Goal: Task Accomplishment & Management: Manage account settings

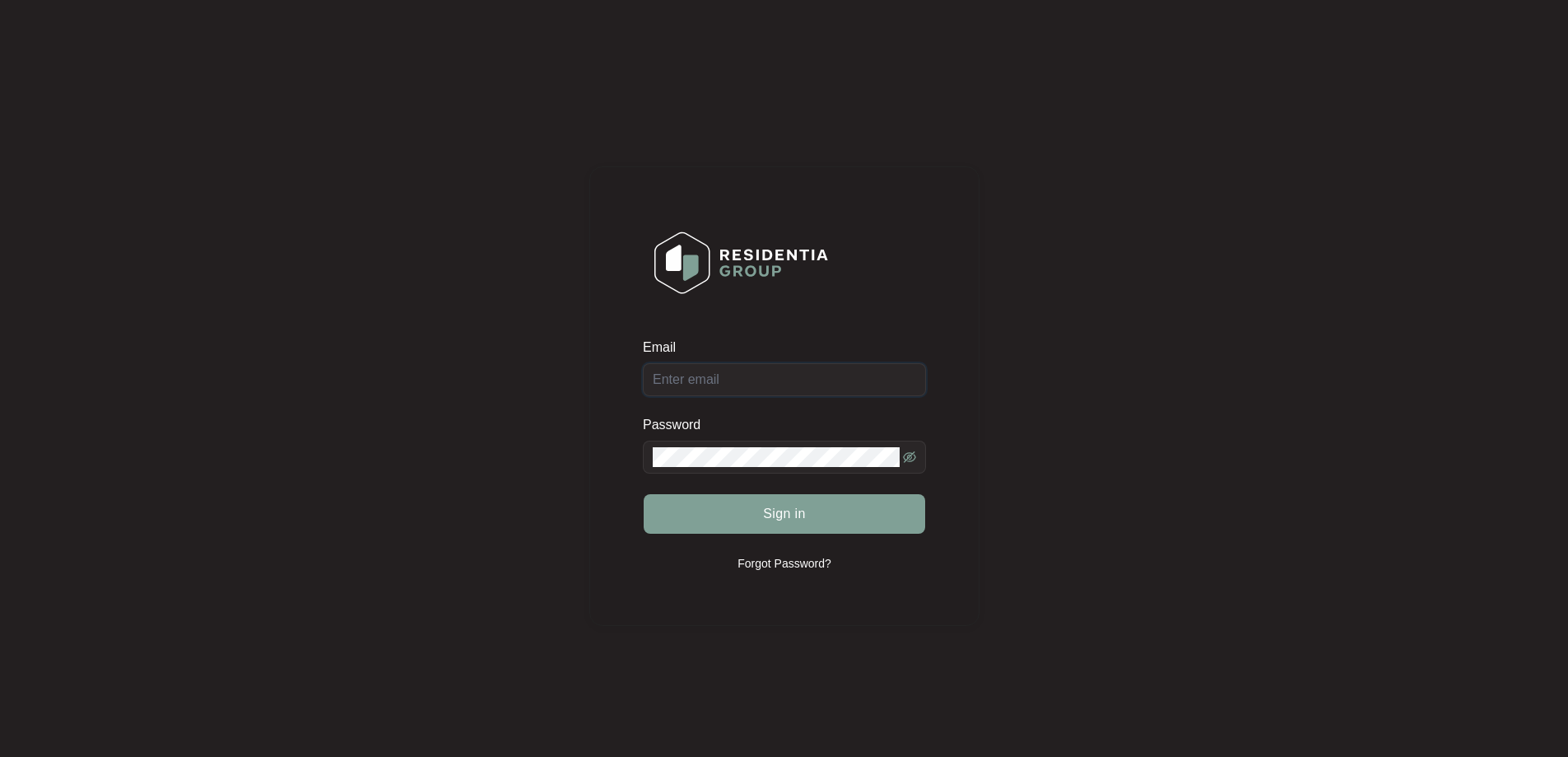
click at [773, 370] on input "Email" at bounding box center [784, 380] width 283 height 33
type input "service@wefixappliances.com.au"
click at [812, 514] on button "Sign in" at bounding box center [784, 513] width 281 height 39
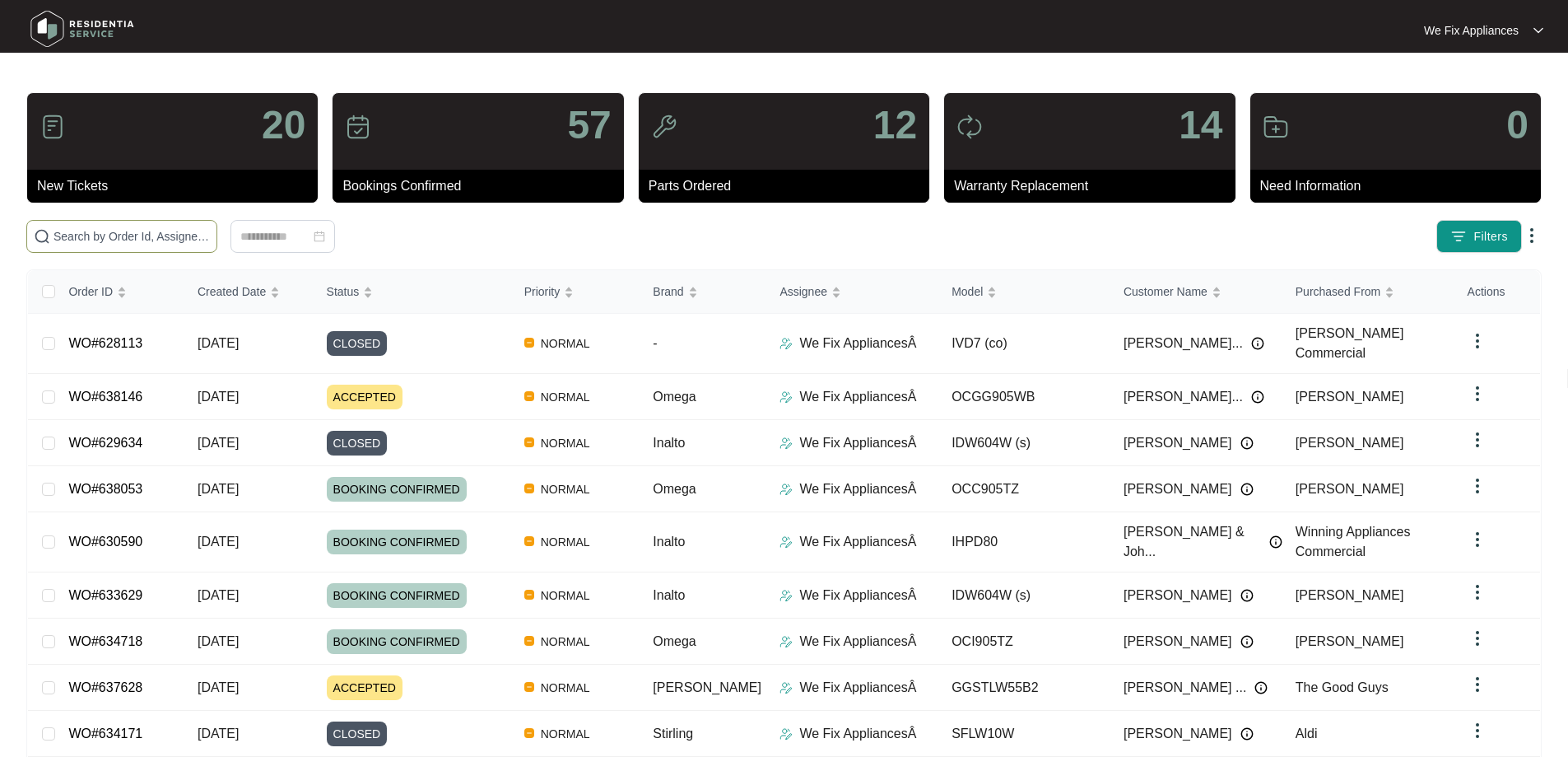
paste input "638146"
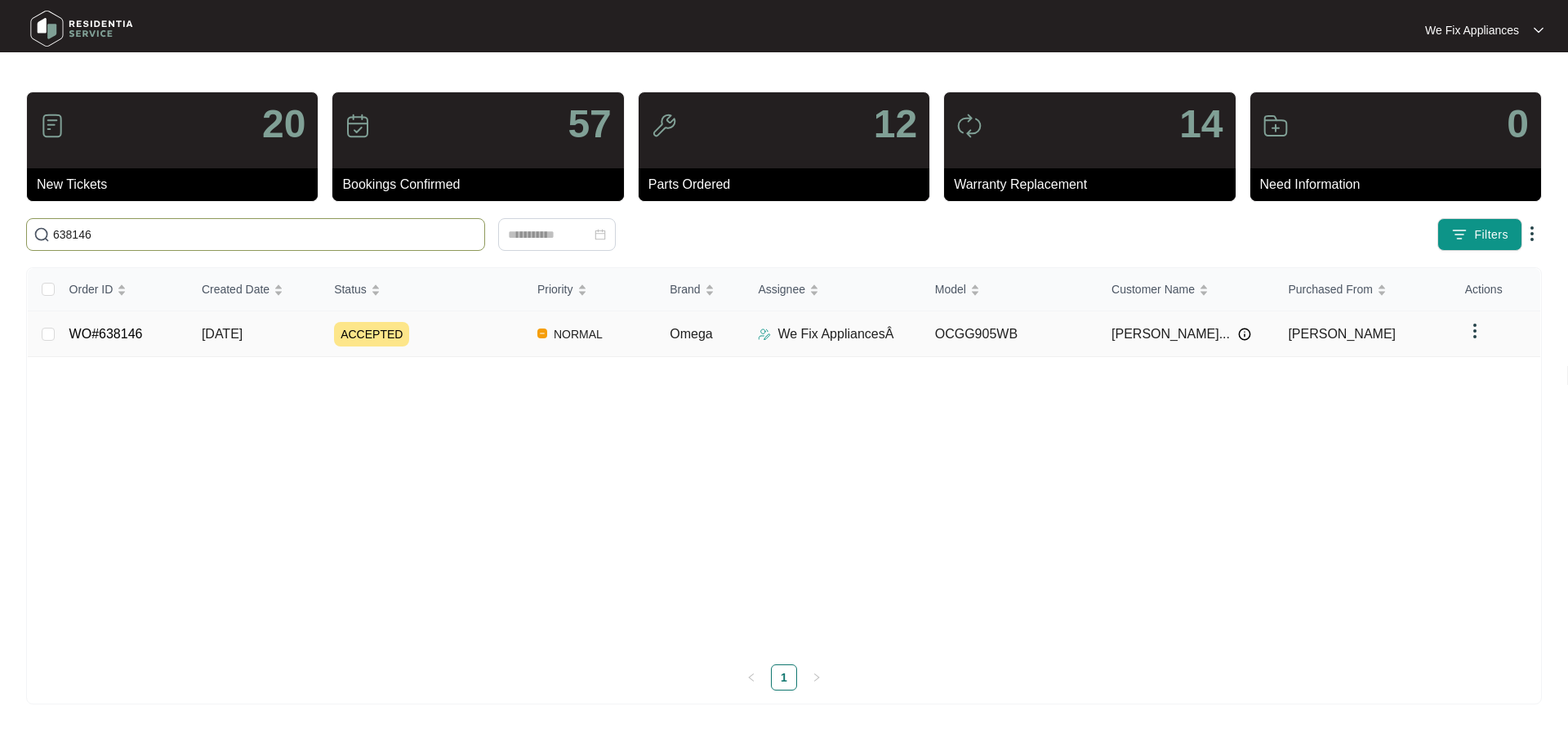
type input "638146"
click at [96, 328] on link "WO#638146" at bounding box center [106, 333] width 73 height 14
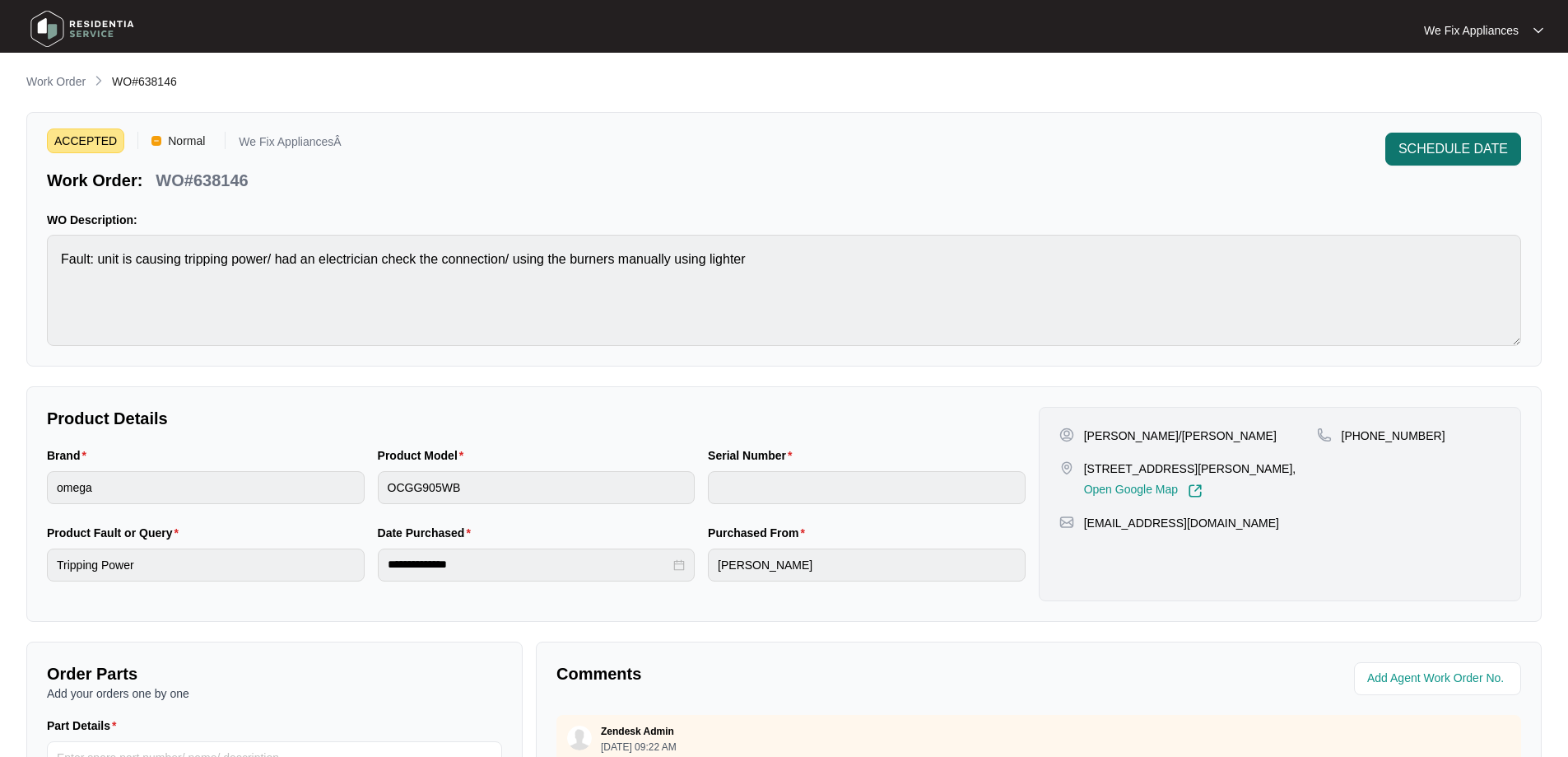
click at [1423, 165] on button "SCHEDULE DATE" at bounding box center [1453, 149] width 136 height 33
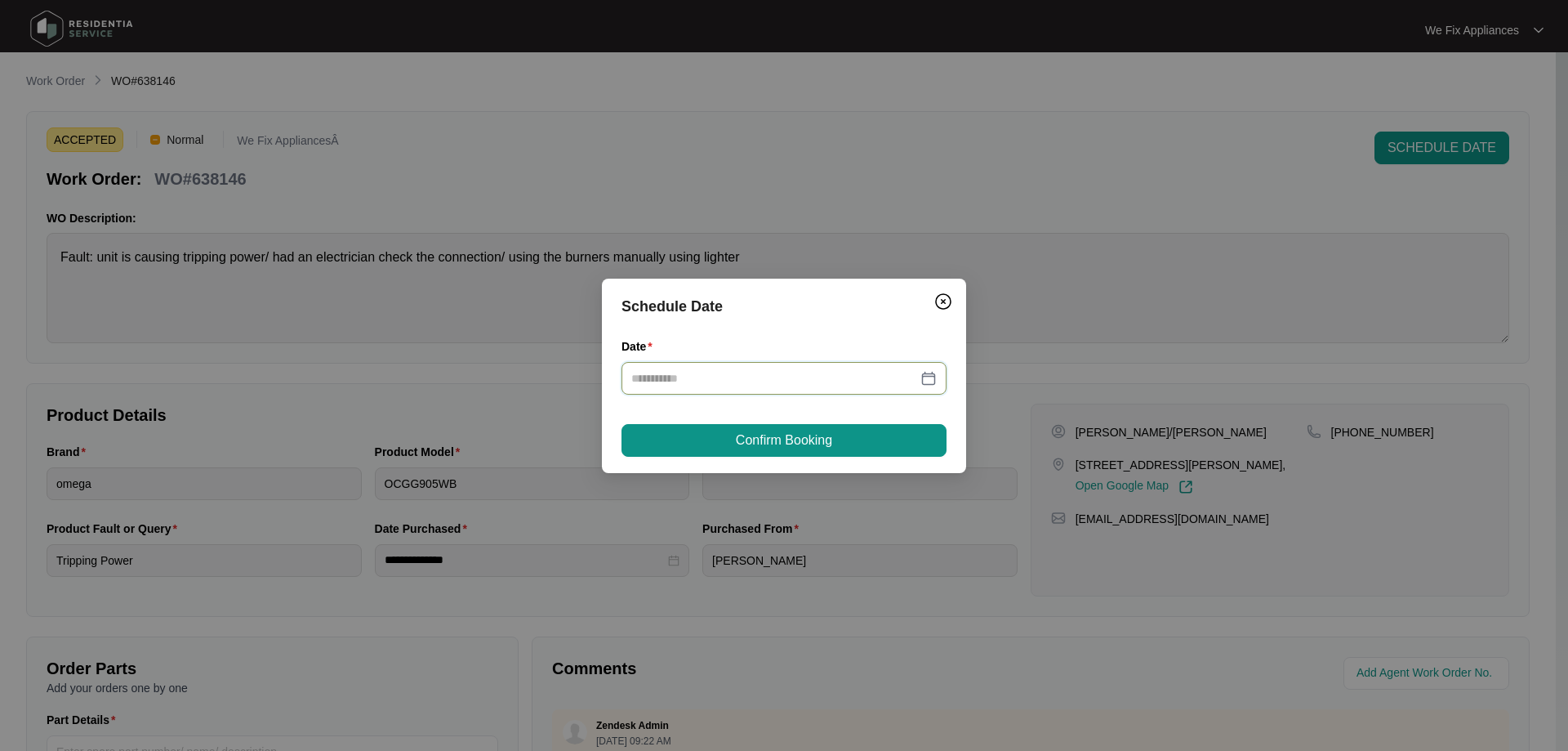
click at [762, 386] on input "Date" at bounding box center [774, 379] width 285 height 18
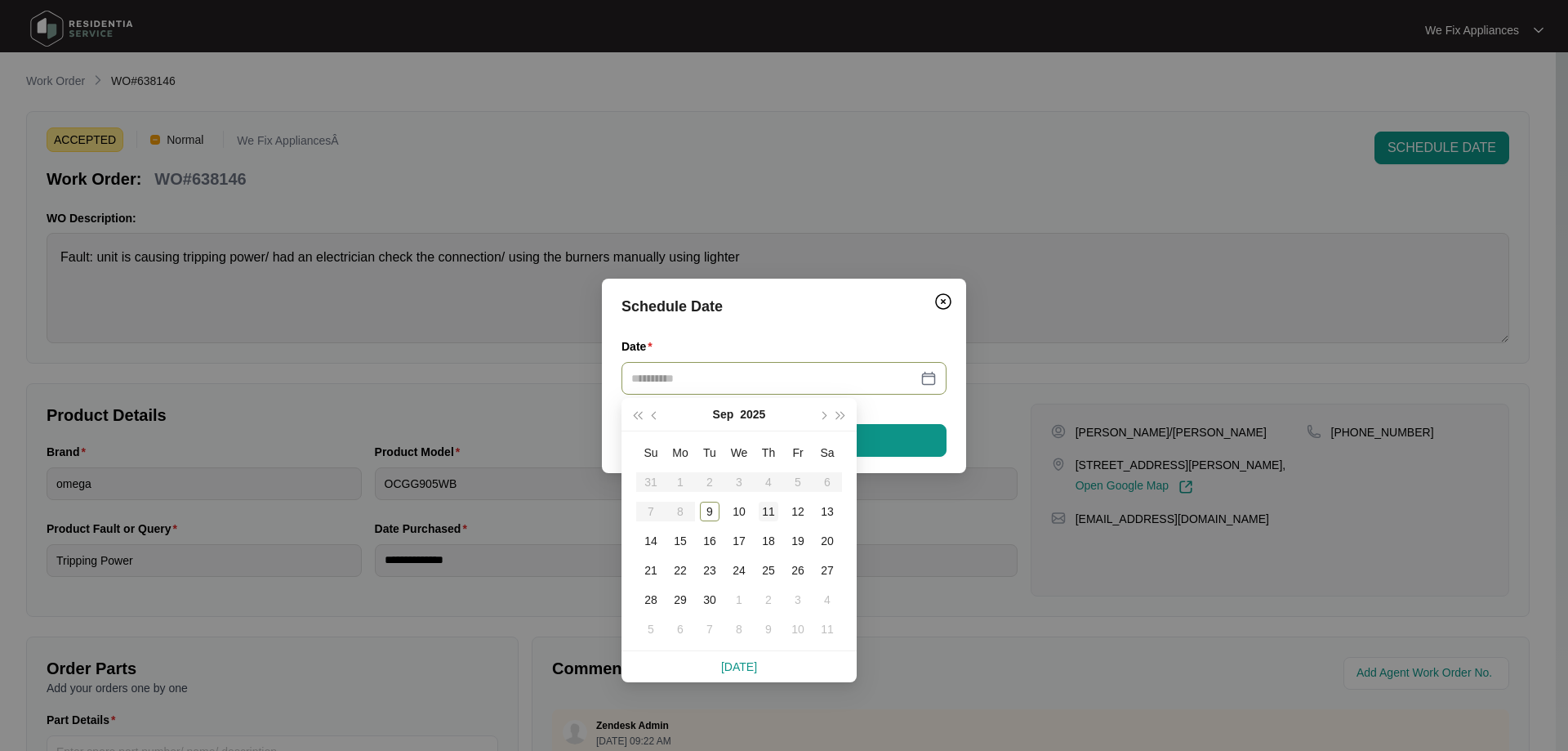
type input "**********"
click at [774, 507] on div "11" at bounding box center [769, 512] width 20 height 20
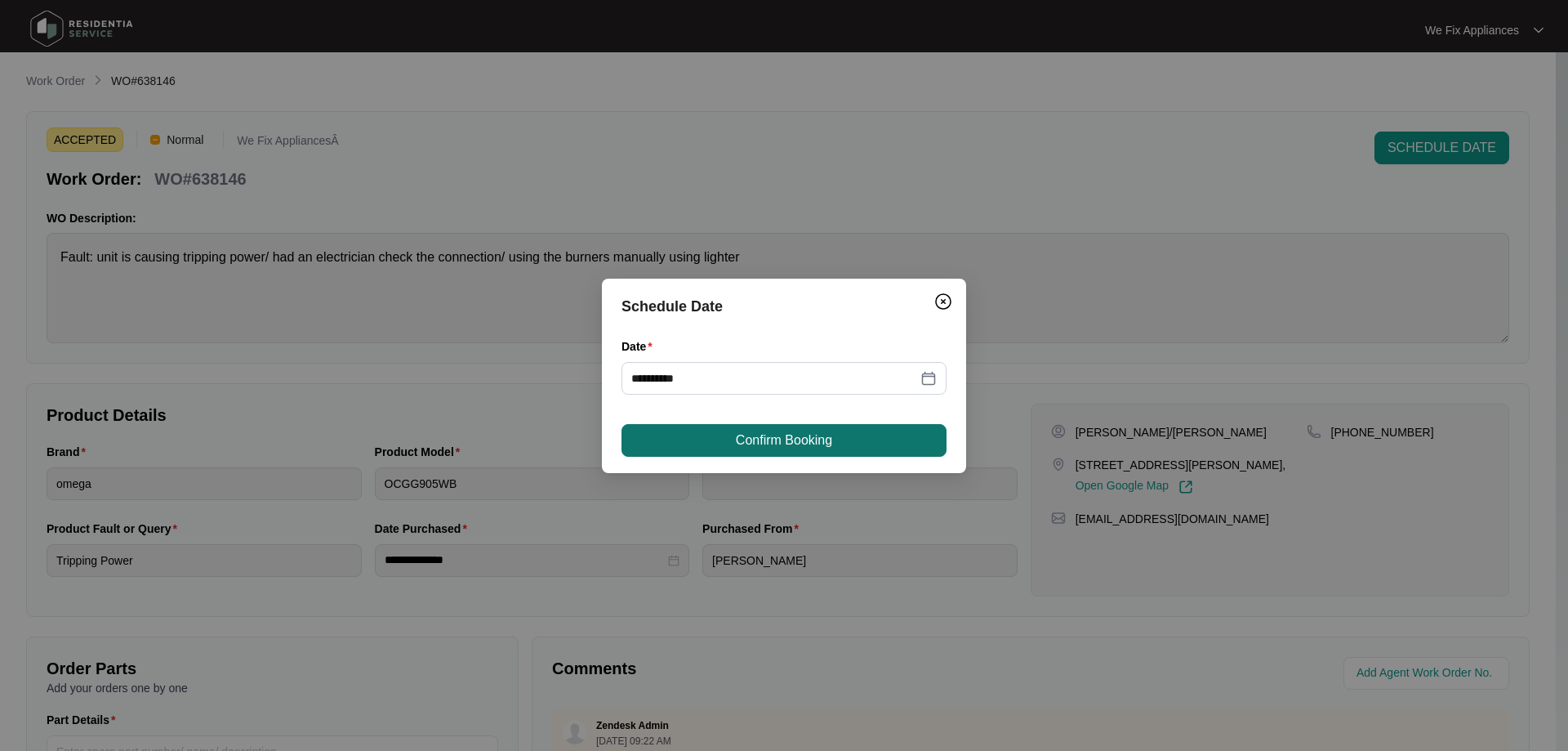
click at [805, 436] on span "Confirm Booking" at bounding box center [784, 440] width 97 height 20
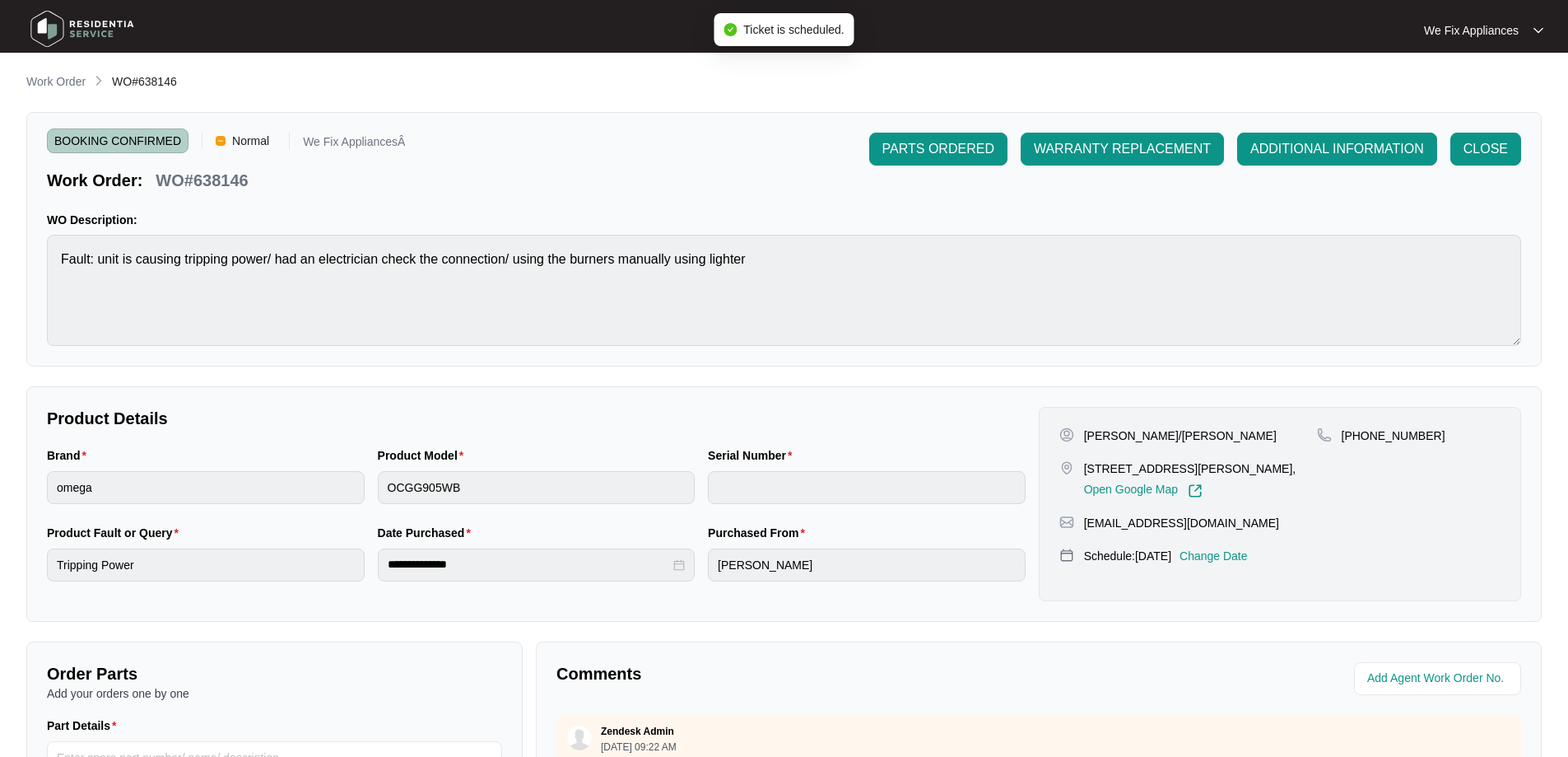
click at [99, 25] on img at bounding box center [82, 29] width 116 height 49
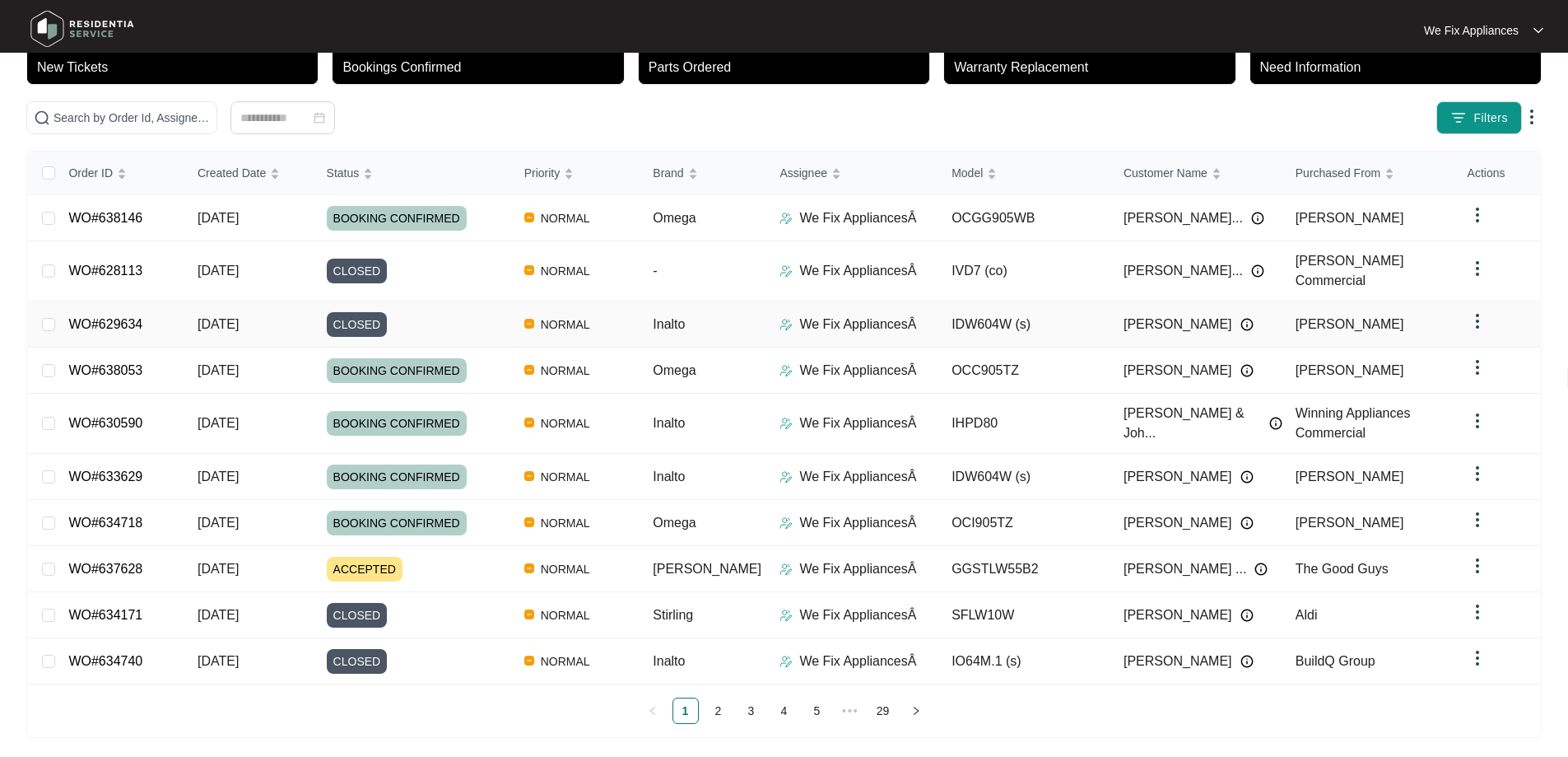
scroll to position [119, 0]
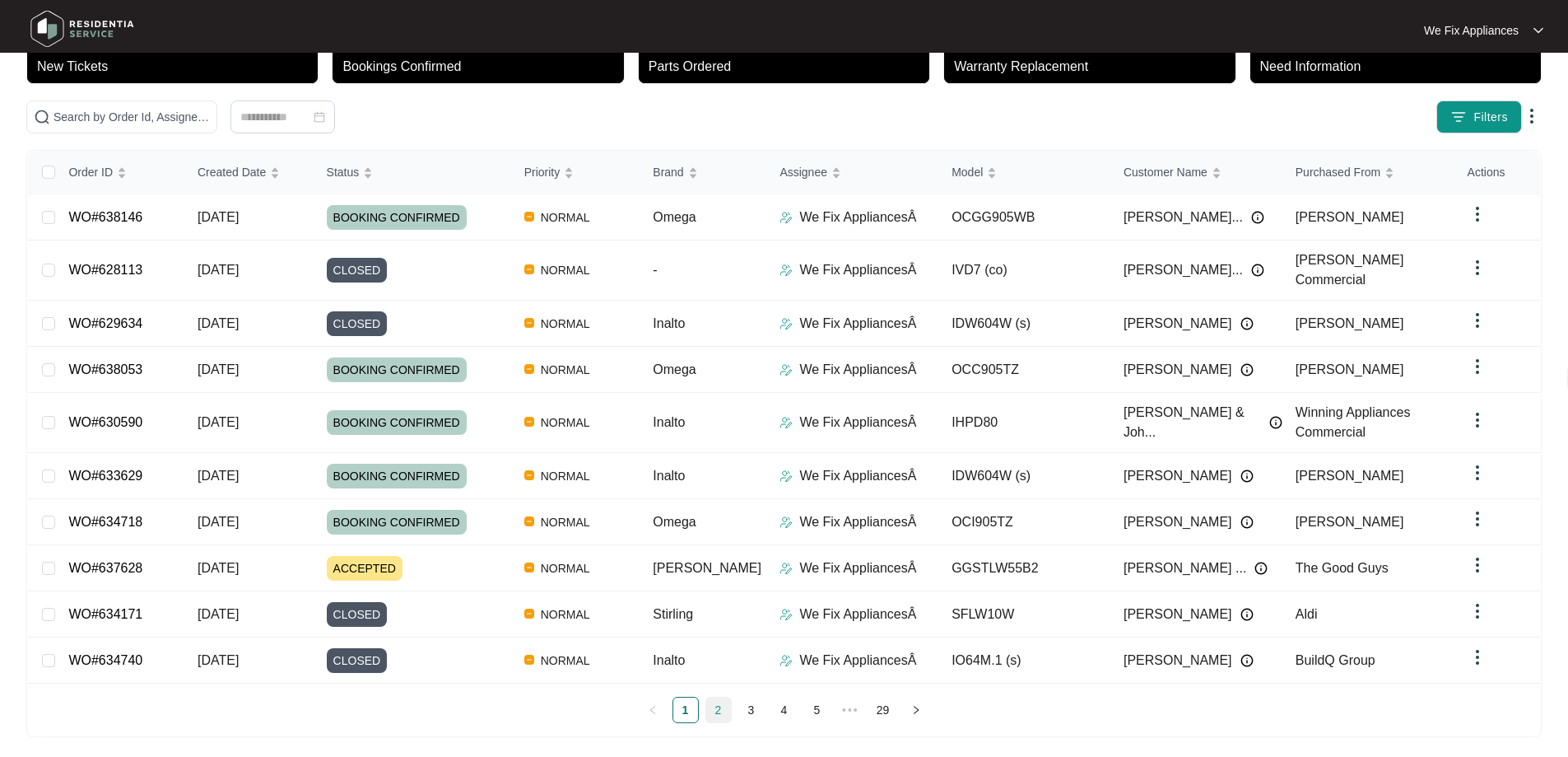
click at [724, 703] on link "2" at bounding box center [718, 710] width 25 height 25
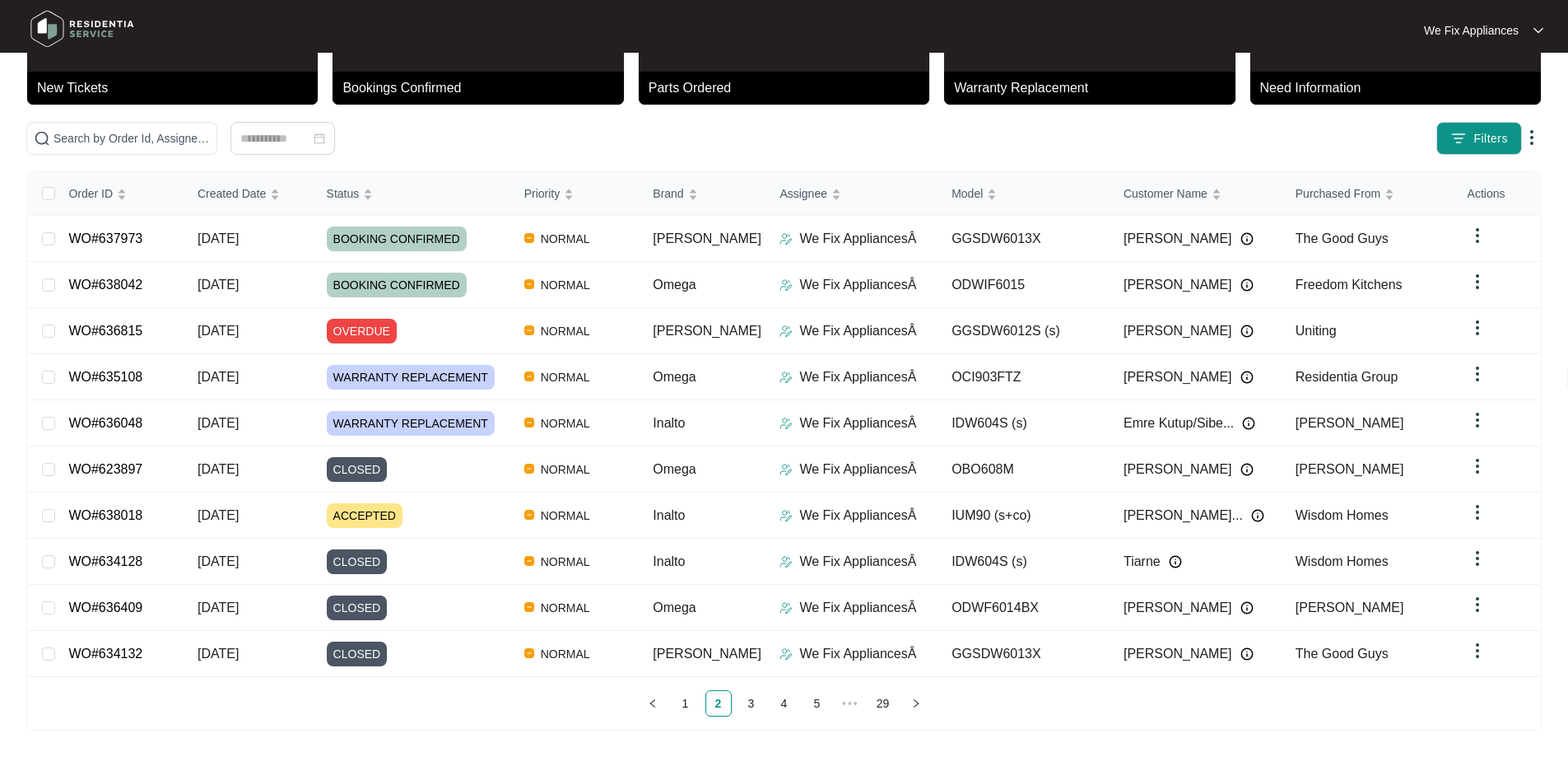
scroll to position [90, 0]
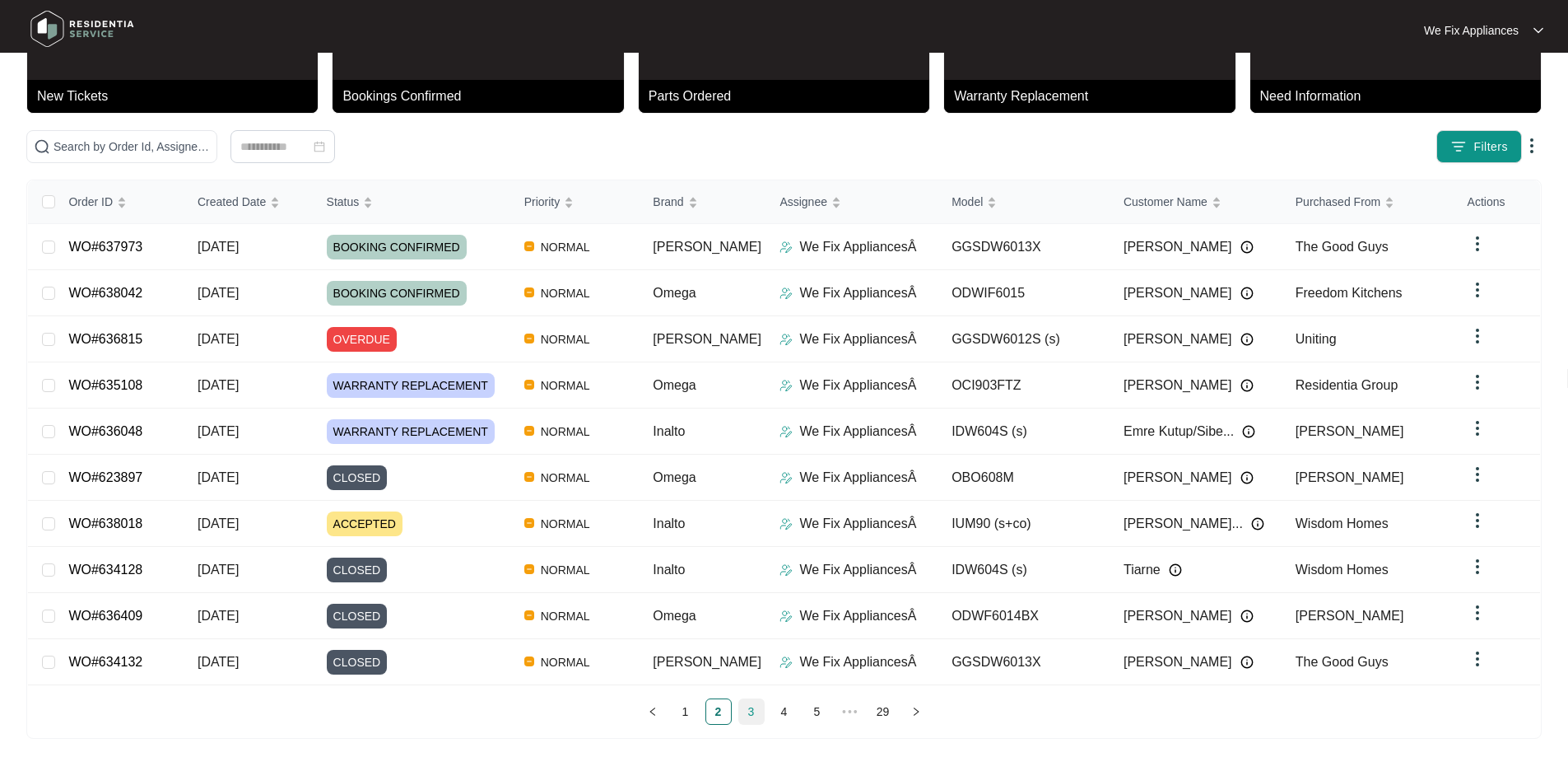
click at [744, 711] on link "3" at bounding box center [751, 711] width 25 height 25
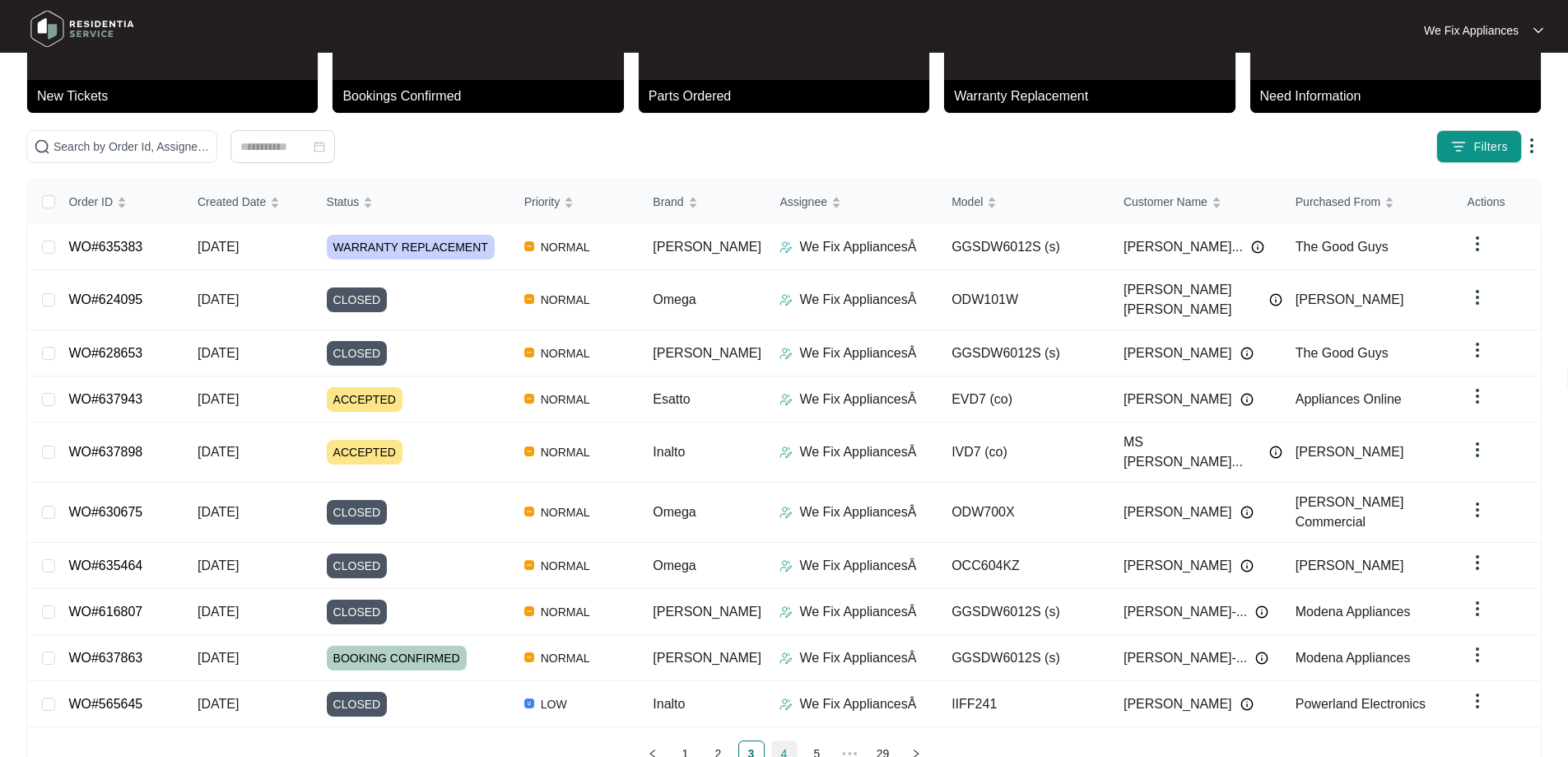
click at [789, 742] on link "4" at bounding box center [784, 753] width 25 height 25
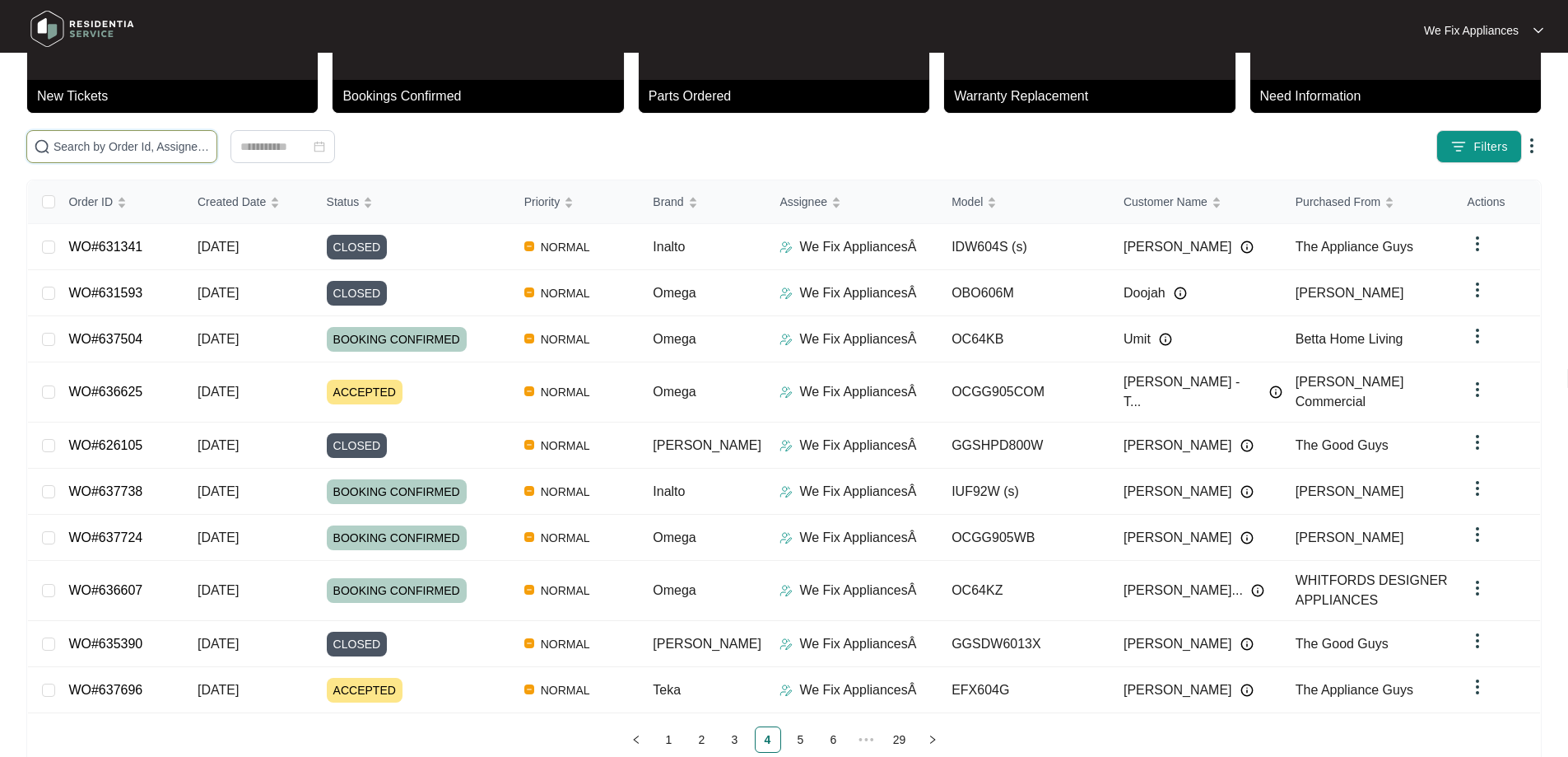
drag, startPoint x: 115, startPoint y: 159, endPoint x: 76, endPoint y: 145, distance: 41.4
paste input "636815"
type input "636815"
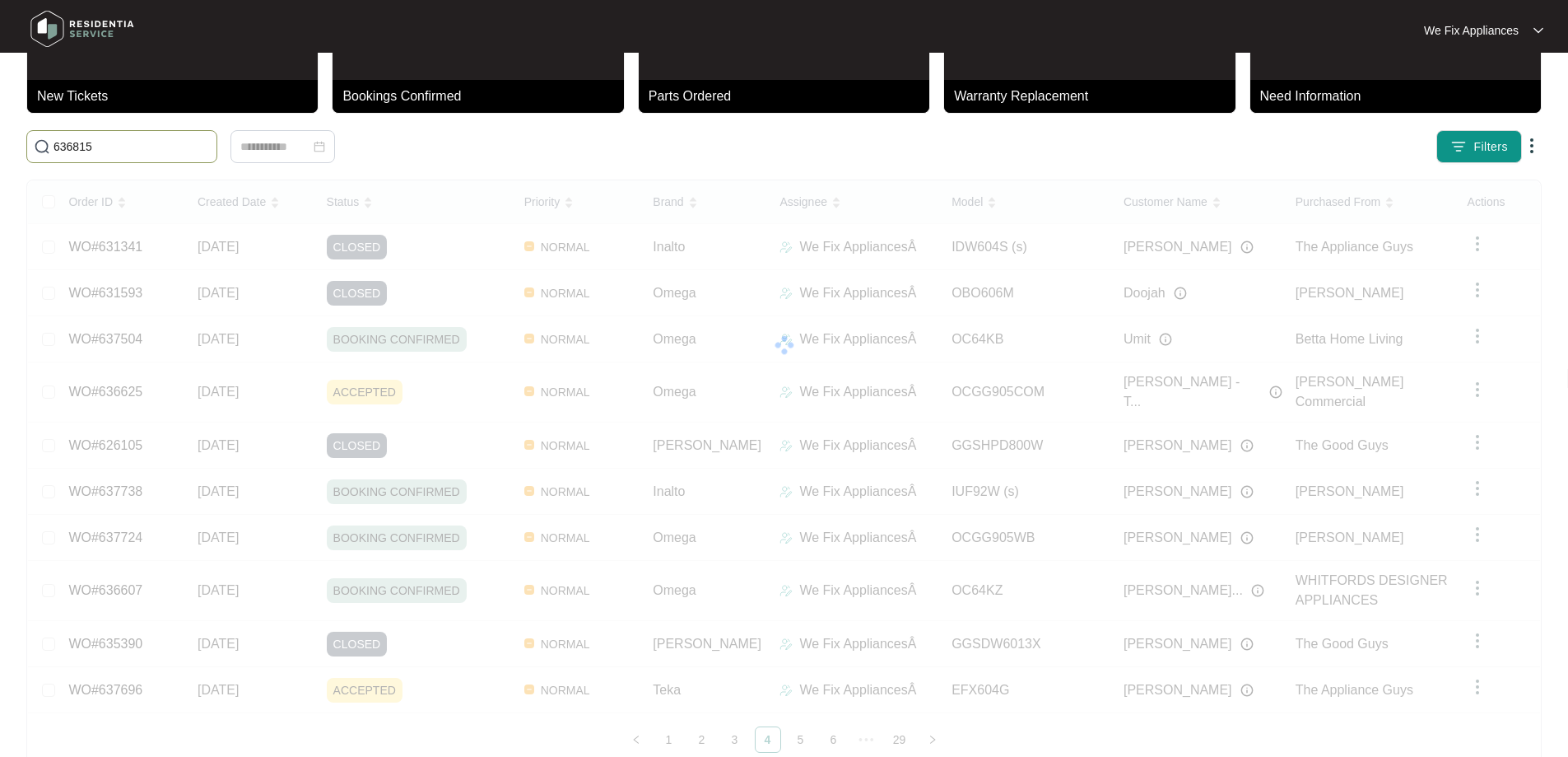
scroll to position [71, 0]
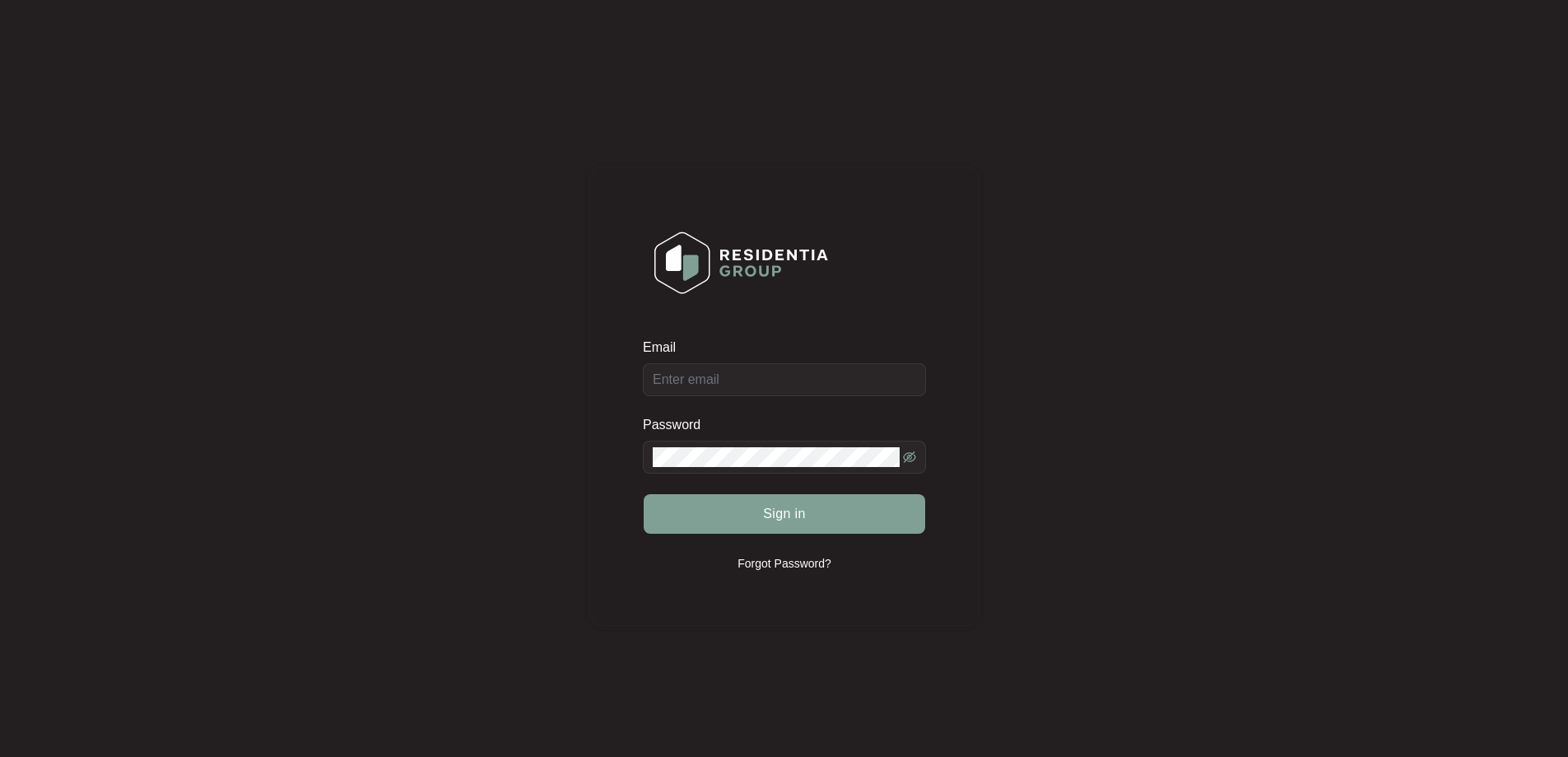
click at [782, 384] on div "Email" at bounding box center [784, 367] width 283 height 57
click at [797, 381] on div "Email" at bounding box center [784, 367] width 283 height 57
click at [800, 368] on input "Email" at bounding box center [784, 380] width 283 height 33
type input "service@wefixappliances.com.au"
click at [728, 516] on button "Sign in" at bounding box center [784, 513] width 281 height 39
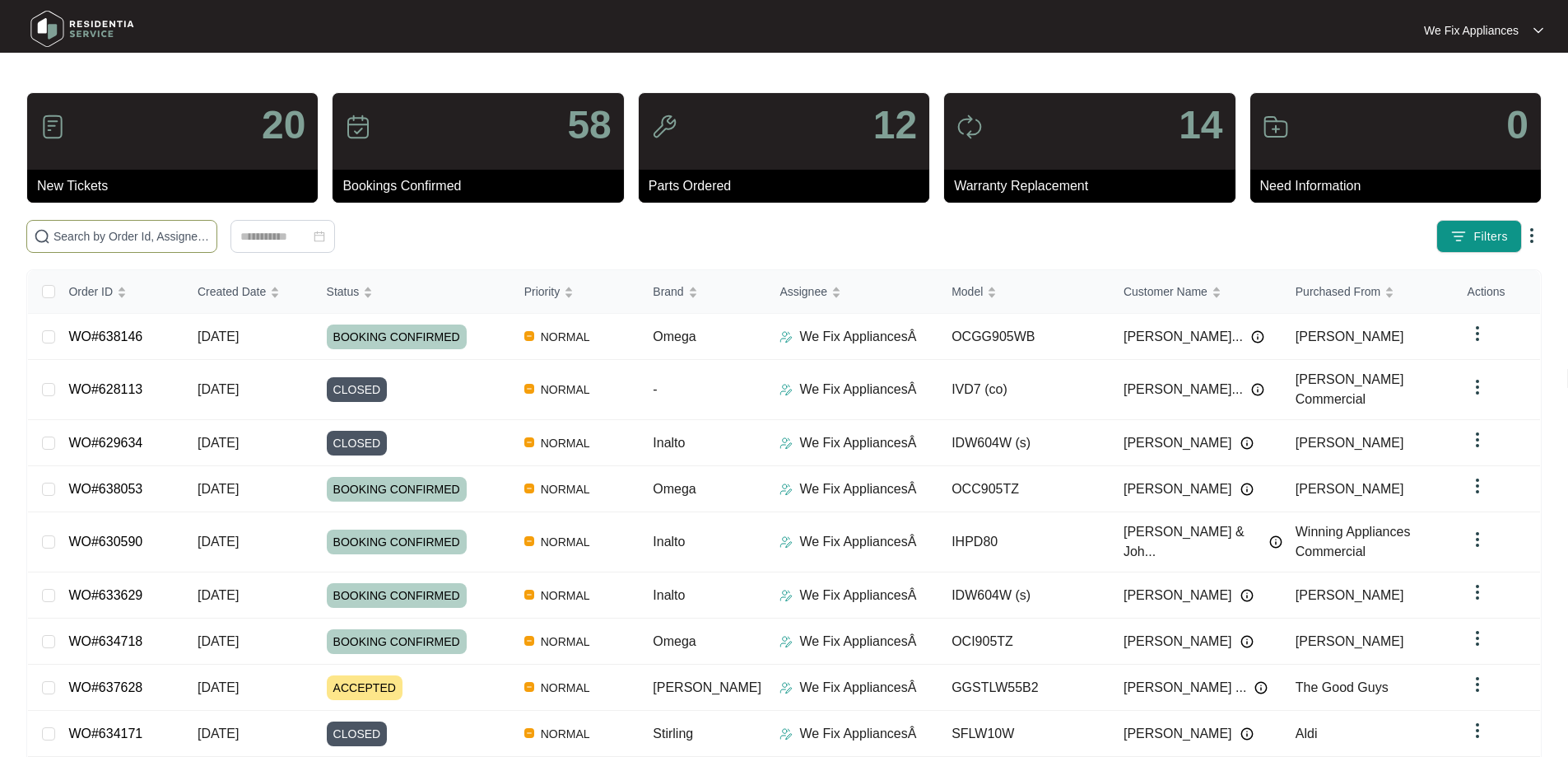
paste input "636815"
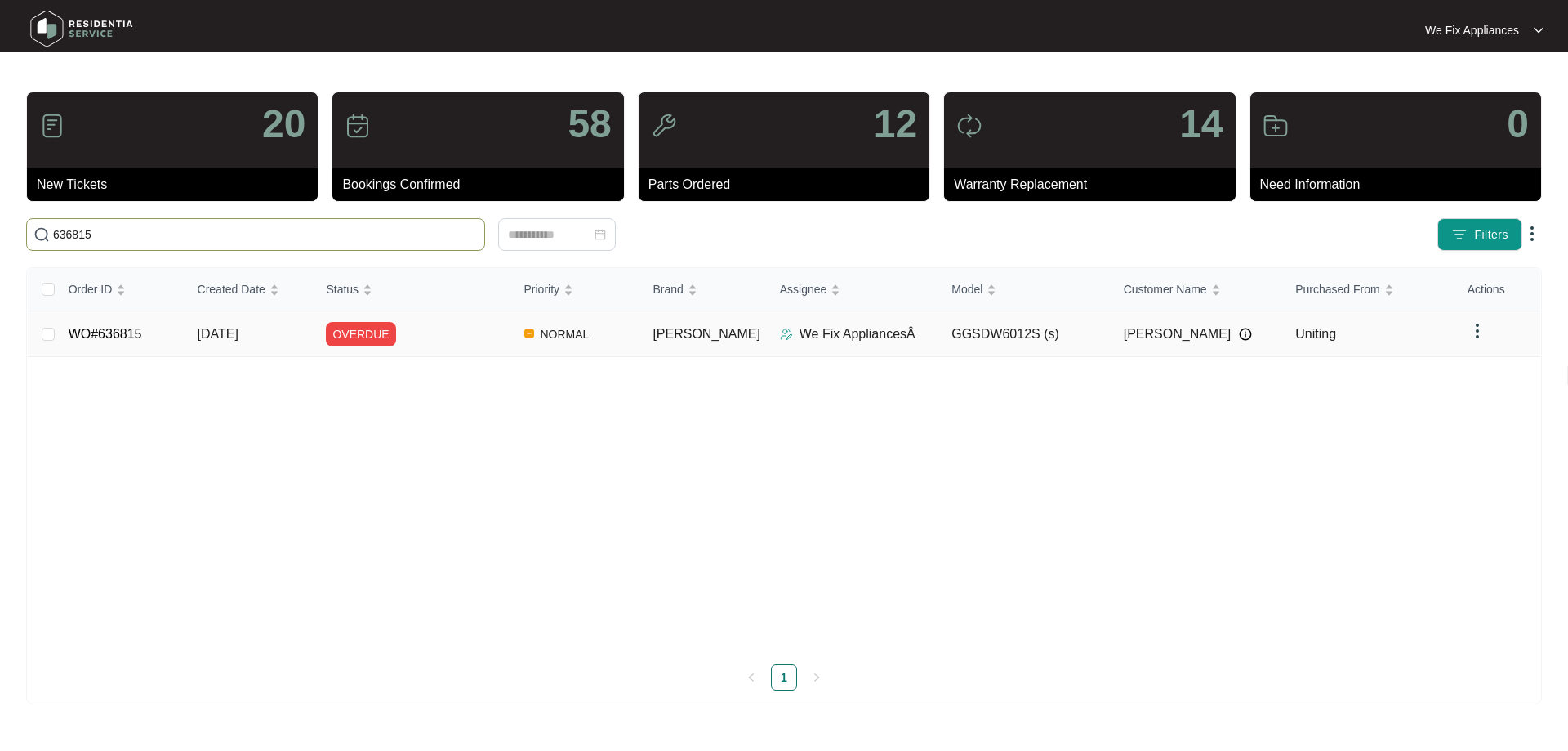
type input "636815"
click at [128, 337] on link "WO#636815" at bounding box center [105, 333] width 73 height 14
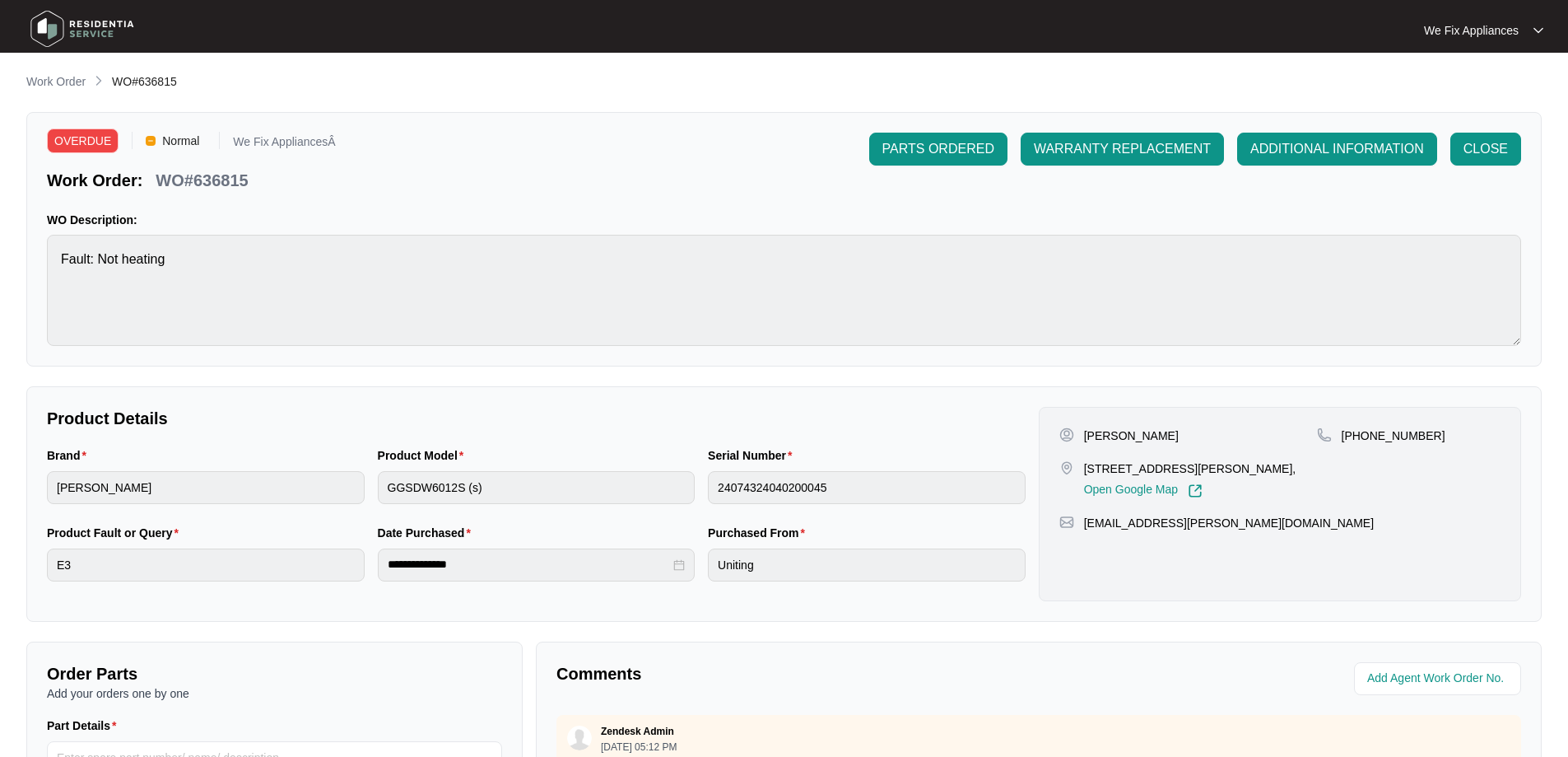
click at [79, 18] on img at bounding box center [82, 29] width 116 height 49
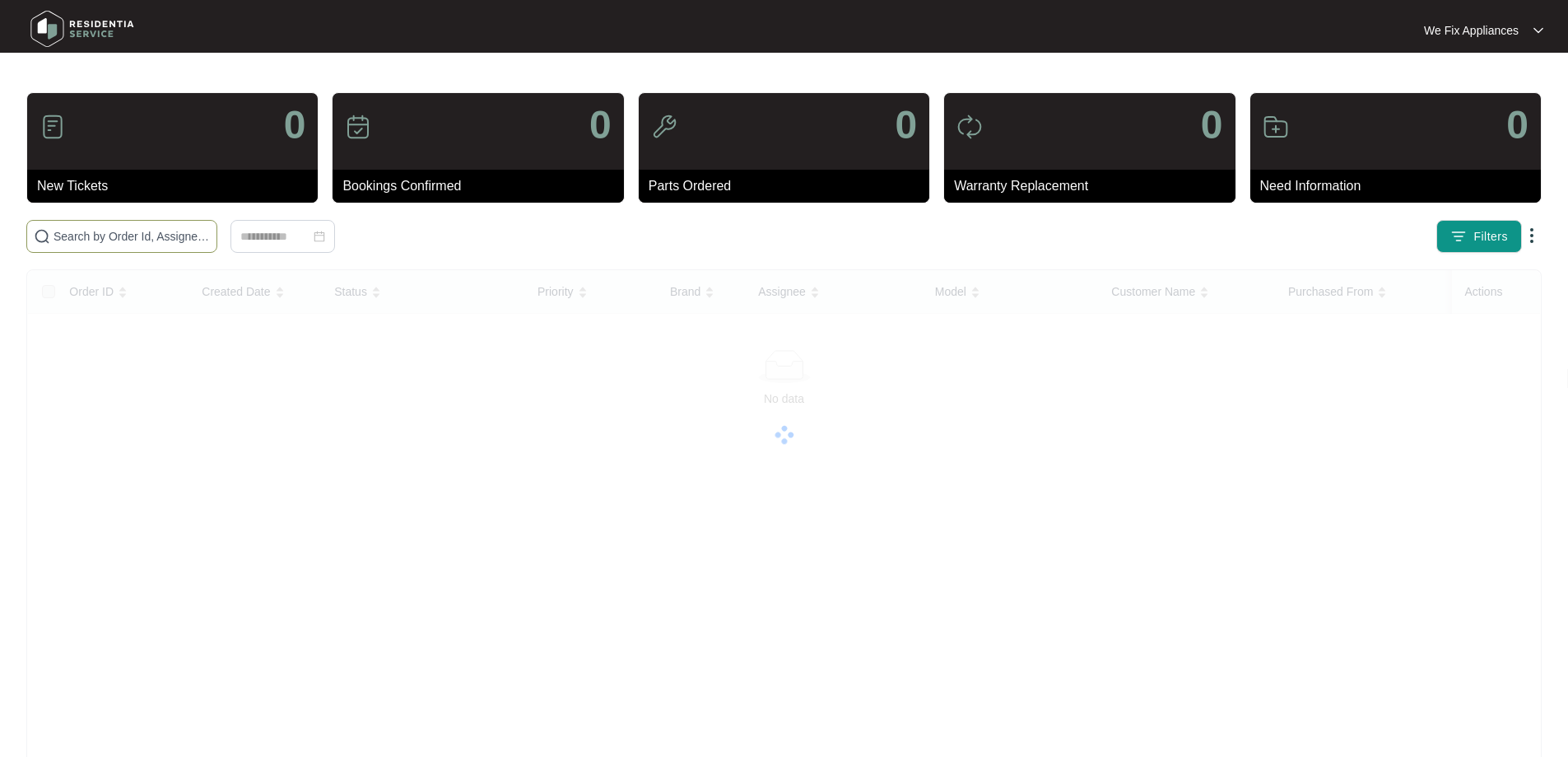
paste input "638187"
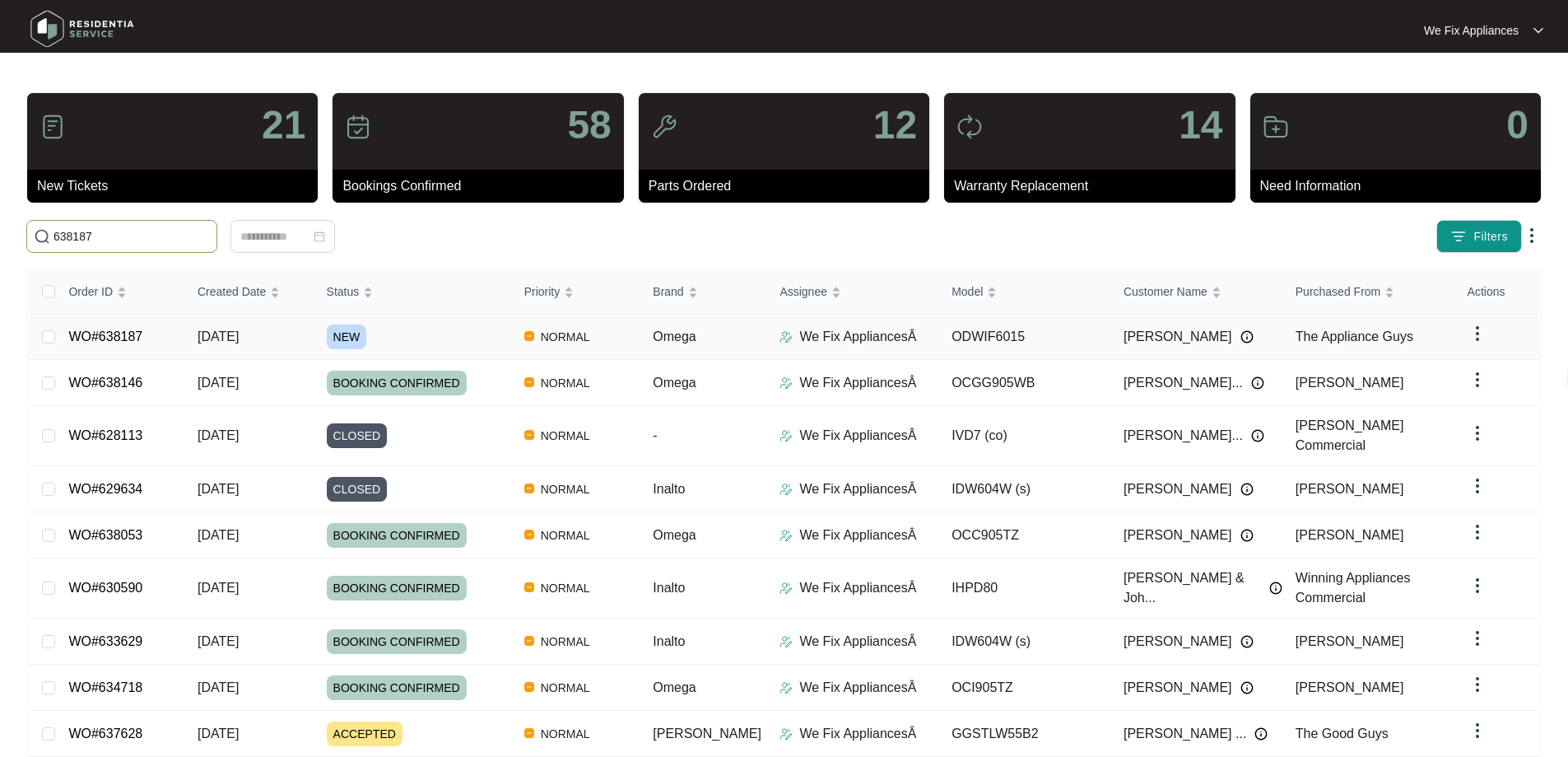
type input "638187"
click at [112, 336] on link "WO#638187" at bounding box center [105, 336] width 74 height 14
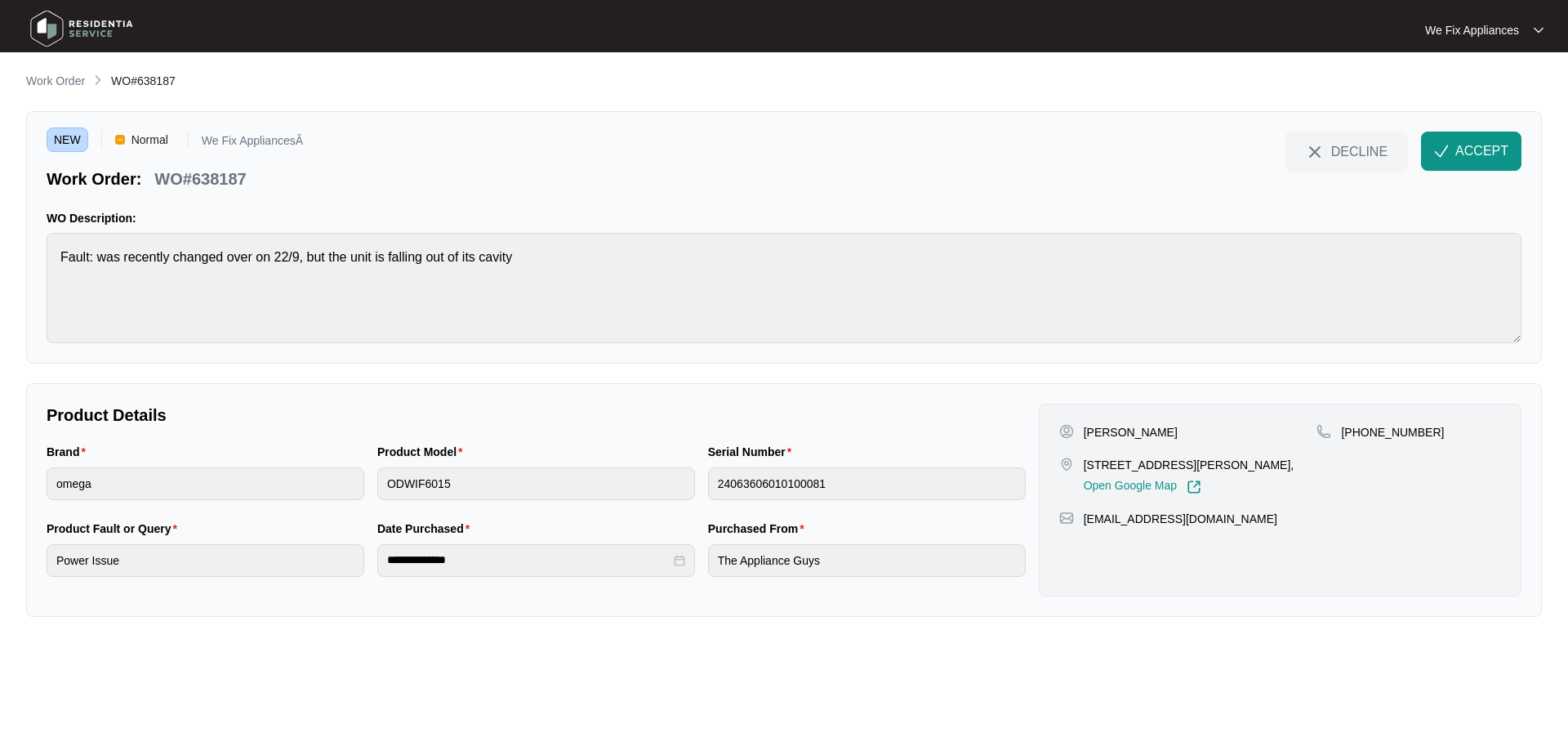
click at [1484, 131] on div "NEW Normal We Fix AppliancesÂ Work Order: WO#638187 DECLINE ACCEPT WO Descripti…" at bounding box center [784, 237] width 1516 height 252
click at [1431, 158] on button "ACCEPT" at bounding box center [1470, 151] width 100 height 39
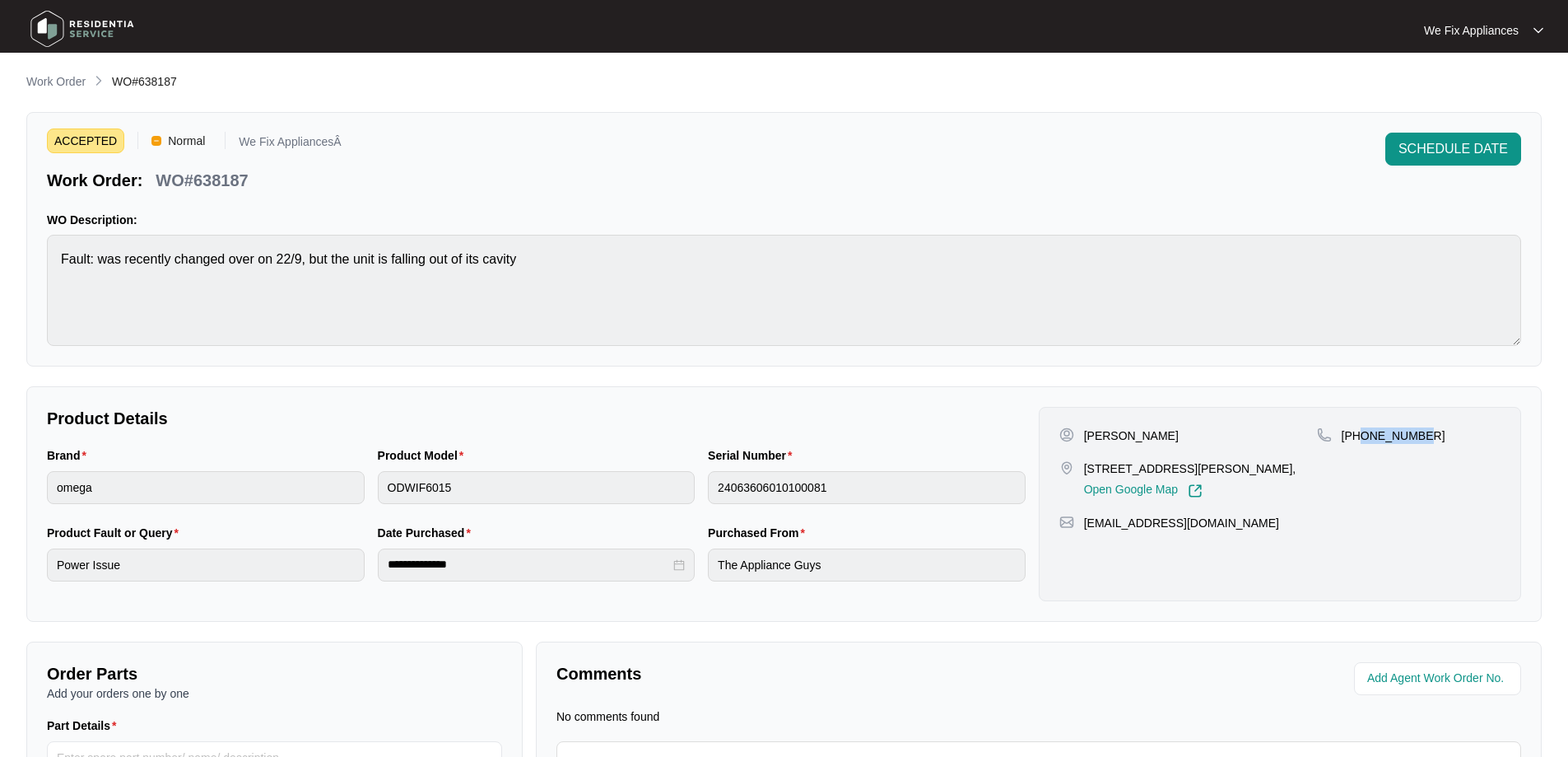
drag, startPoint x: 1425, startPoint y: 437, endPoint x: 1361, endPoint y: 442, distance: 64.2
click at [1361, 442] on div "+61403368917" at bounding box center [1410, 435] width 184 height 16
copy p "403368917"
click at [1467, 146] on span "SCHEDULE DATE" at bounding box center [1453, 149] width 109 height 20
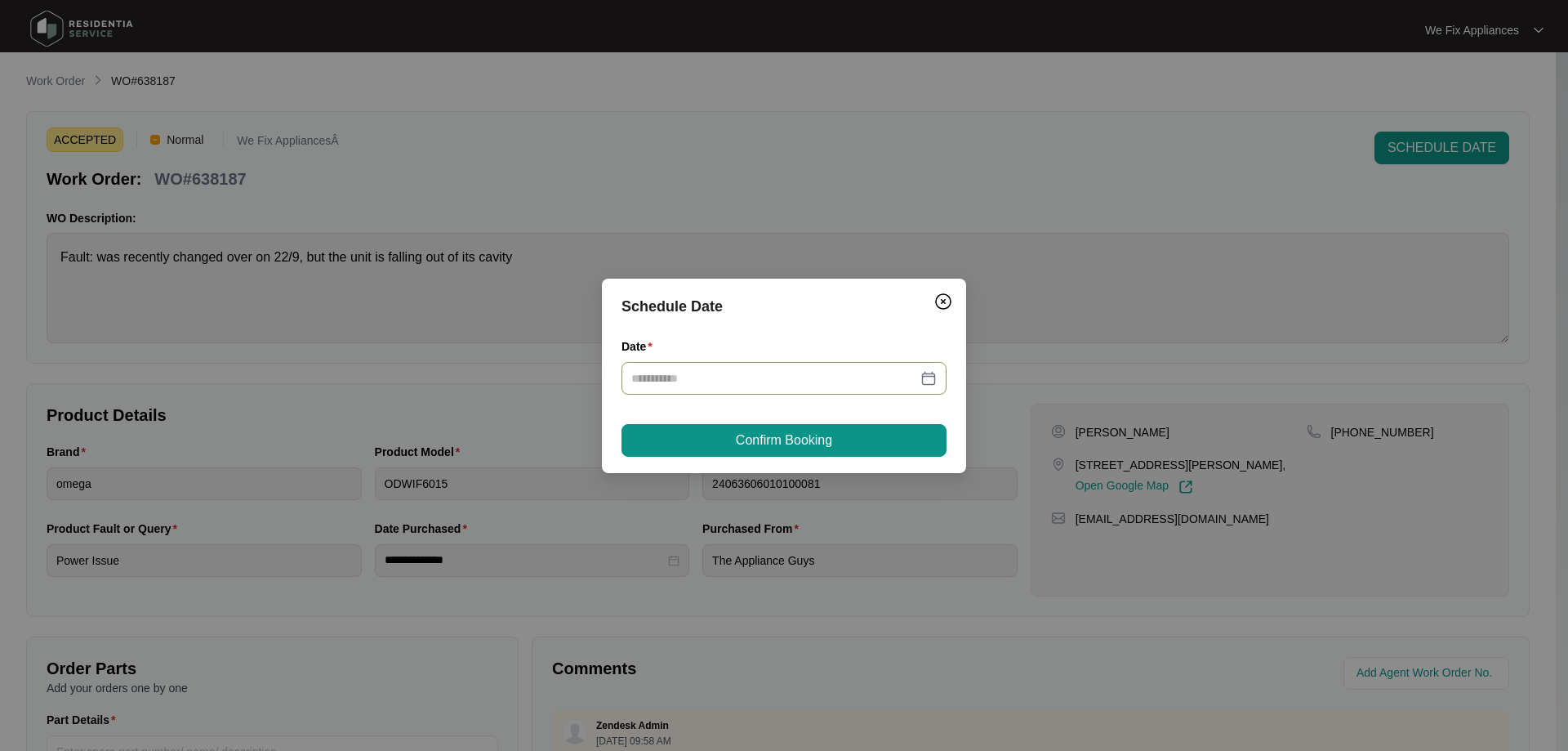
click at [750, 371] on input "Date" at bounding box center [774, 379] width 285 height 18
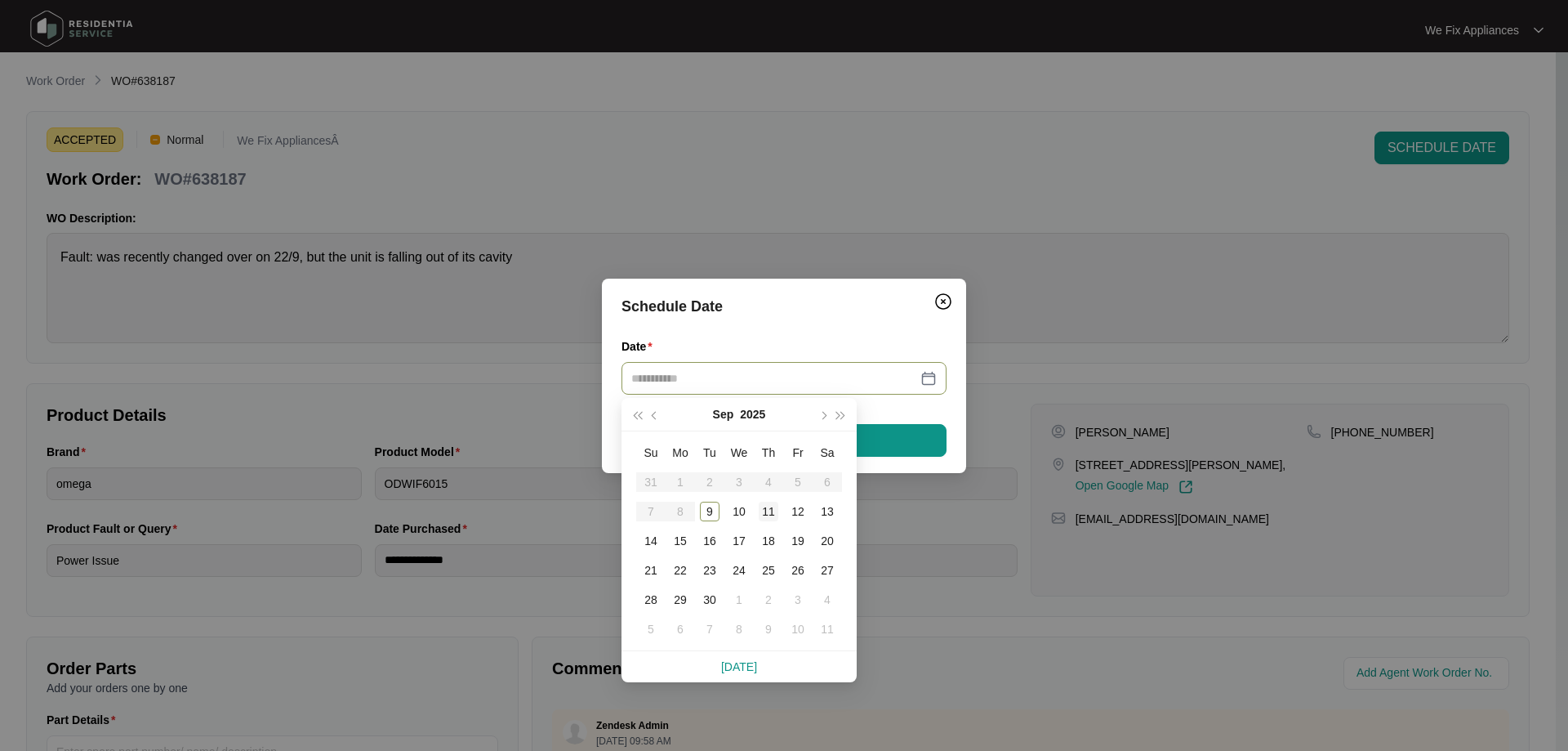
type input "**********"
click at [764, 509] on div "11" at bounding box center [769, 512] width 20 height 20
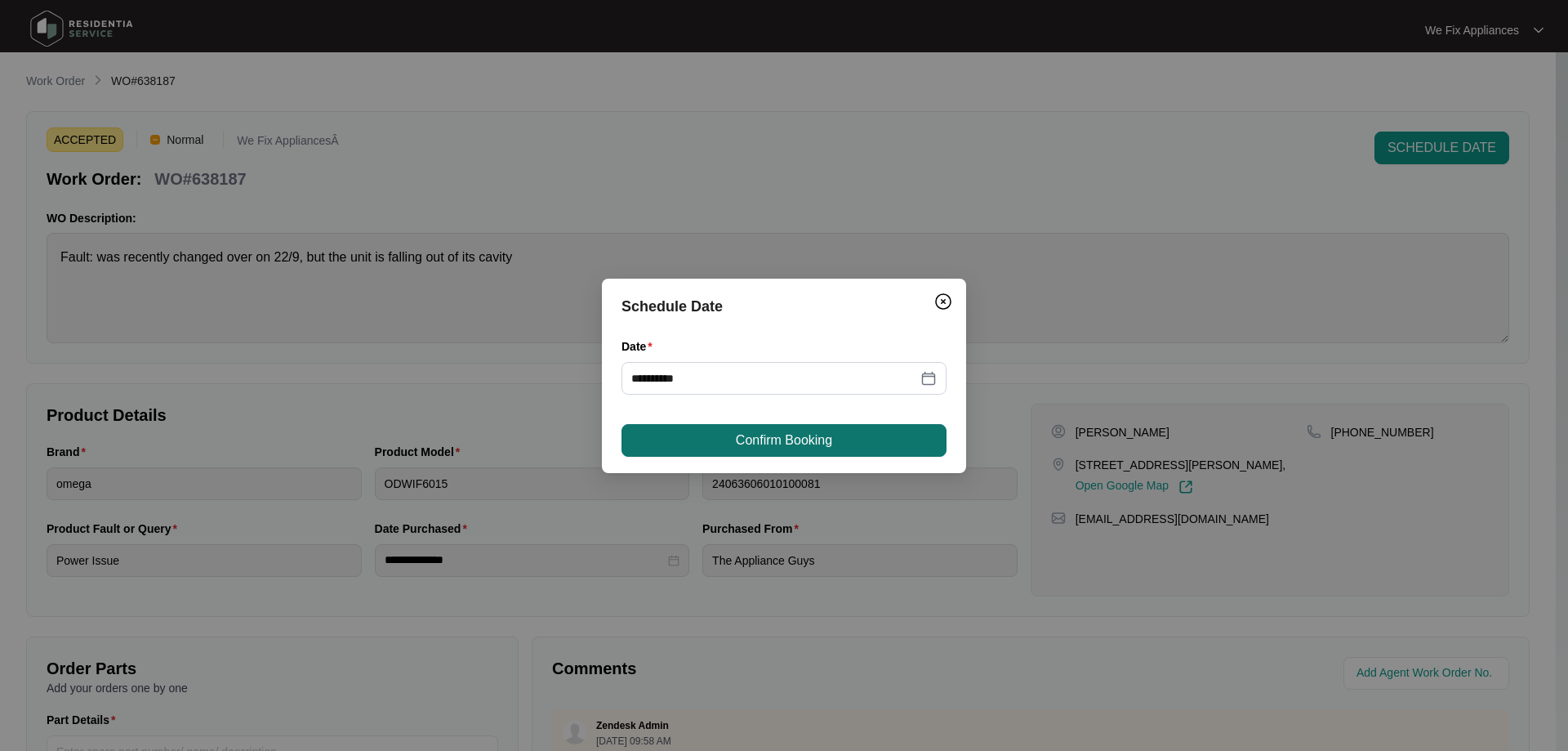
click at [779, 432] on span "Confirm Booking" at bounding box center [784, 440] width 97 height 20
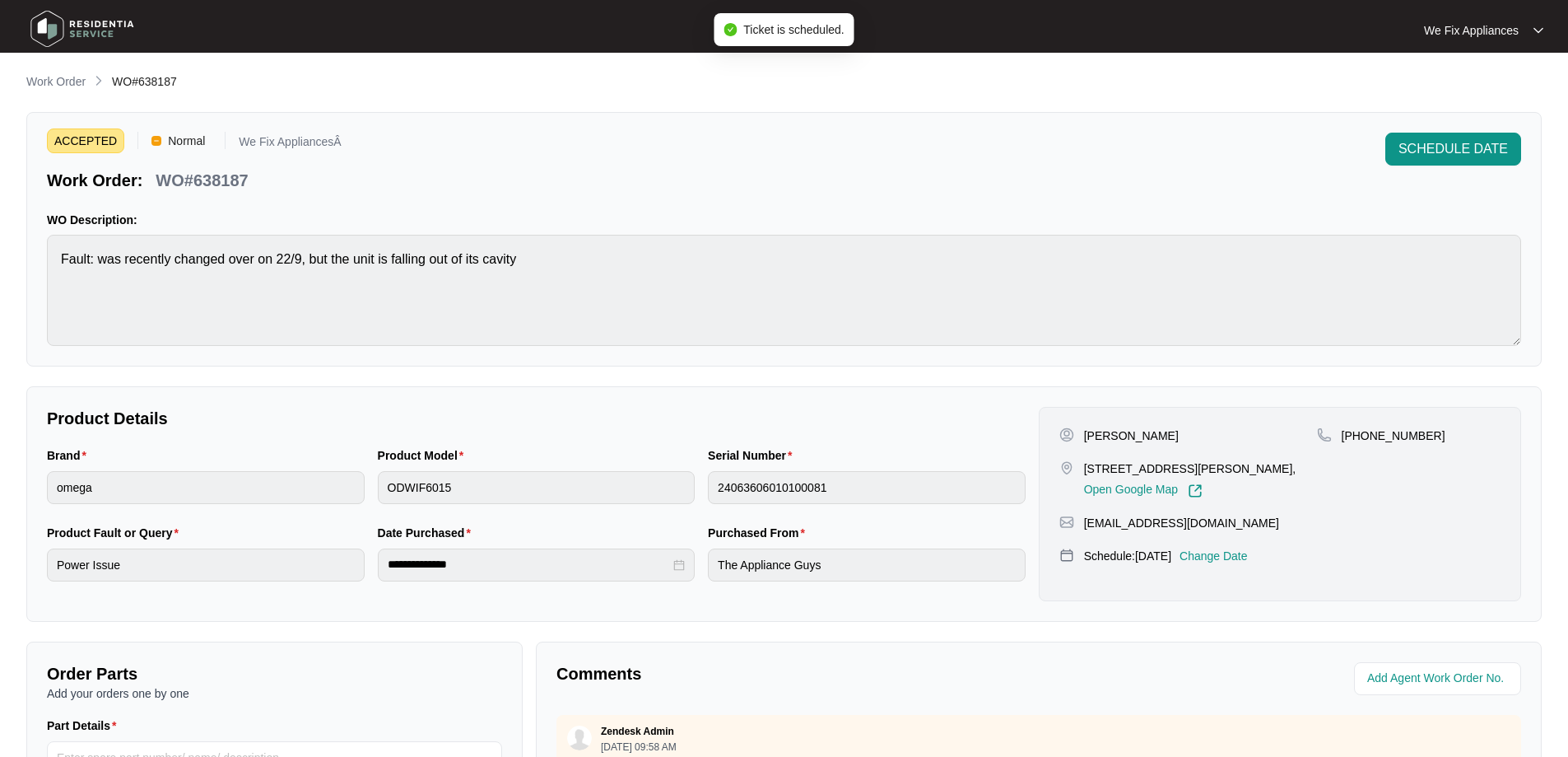
click at [107, 33] on img at bounding box center [82, 29] width 116 height 49
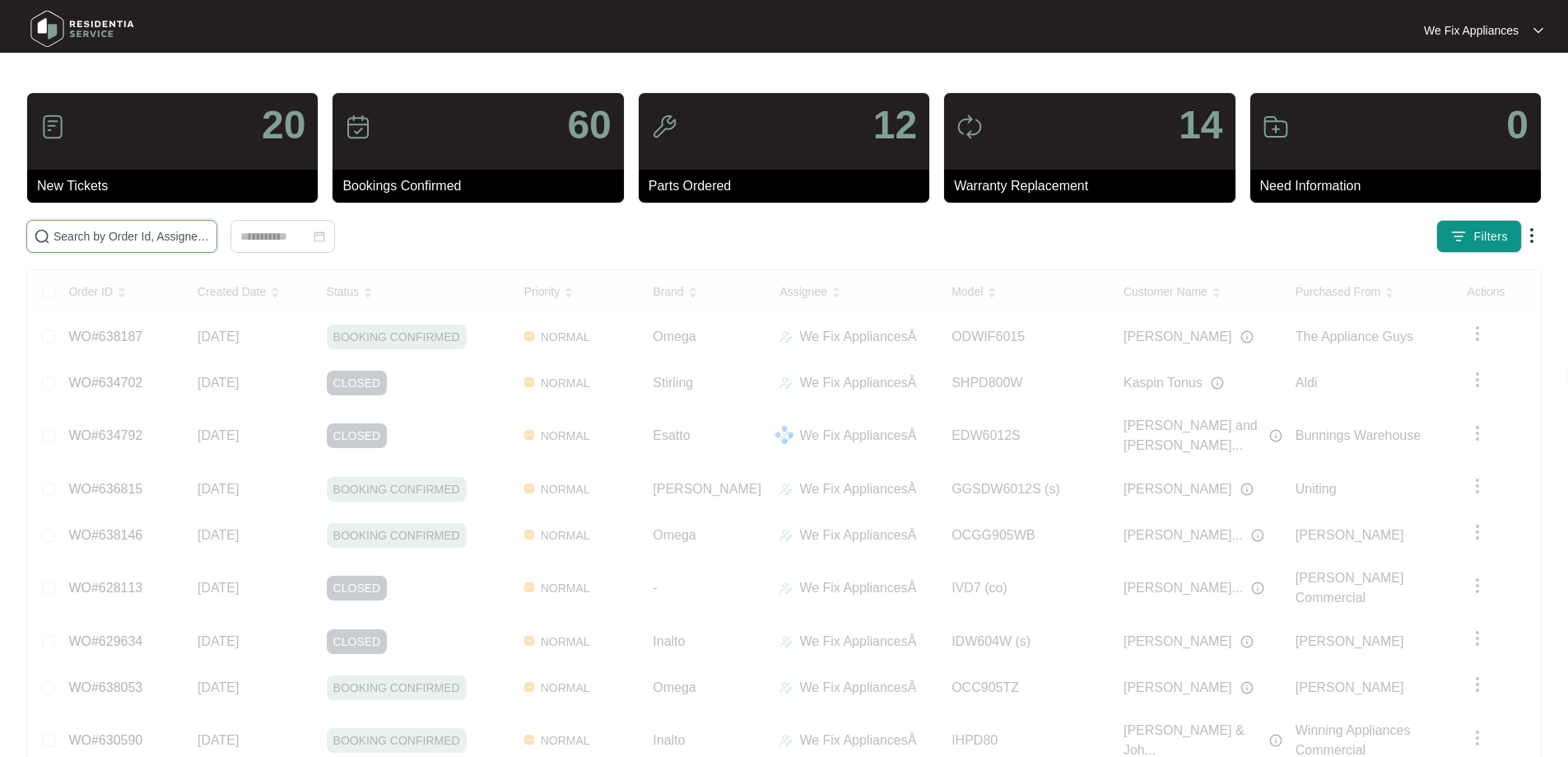
drag, startPoint x: 112, startPoint y: 290, endPoint x: 144, endPoint y: 234, distance: 64.5
paste input "636625"
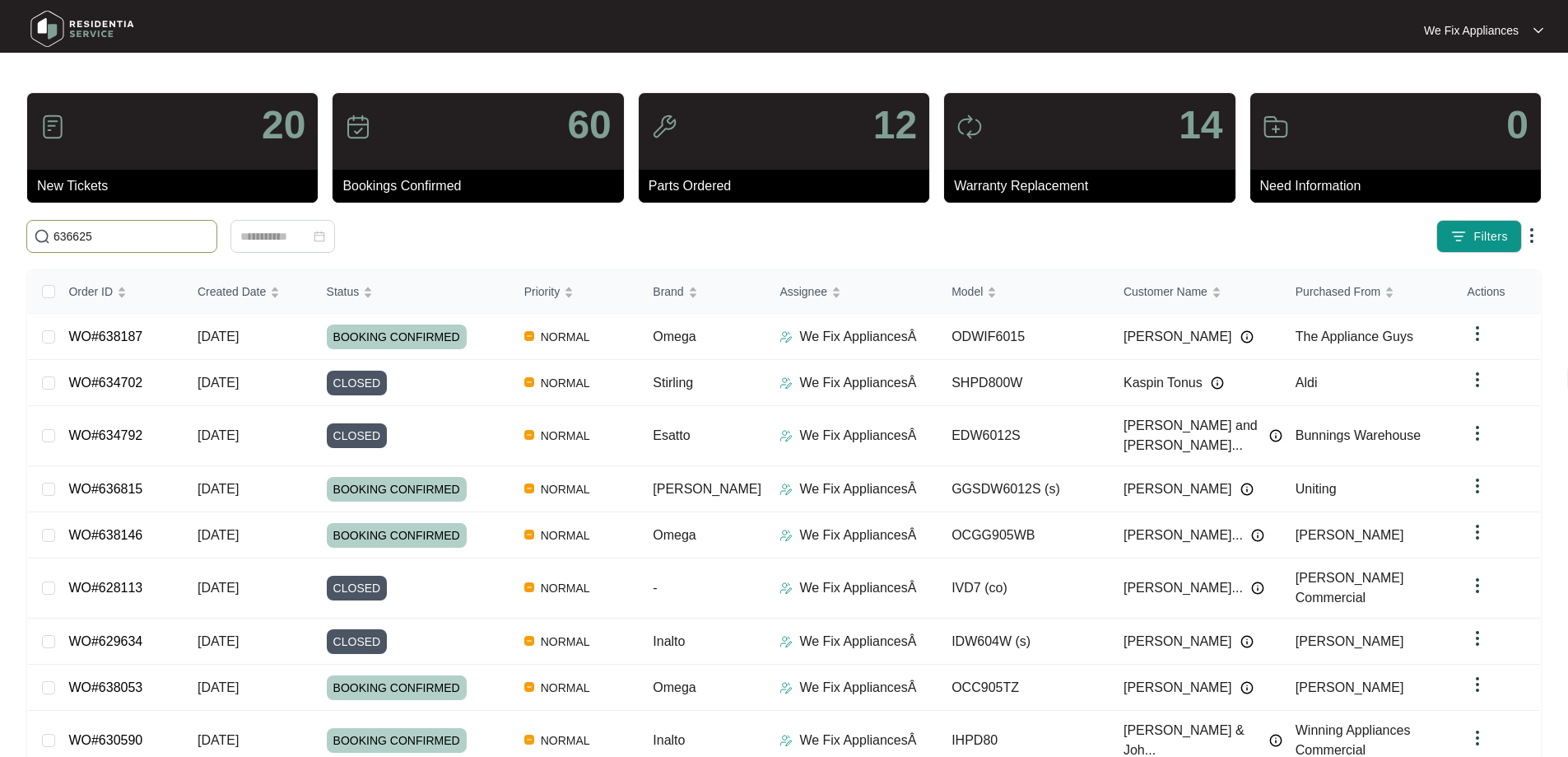
click at [151, 244] on input "636625" at bounding box center [132, 237] width 157 height 18
type input "636625"
click at [150, 229] on input "636625" at bounding box center [132, 237] width 157 height 18
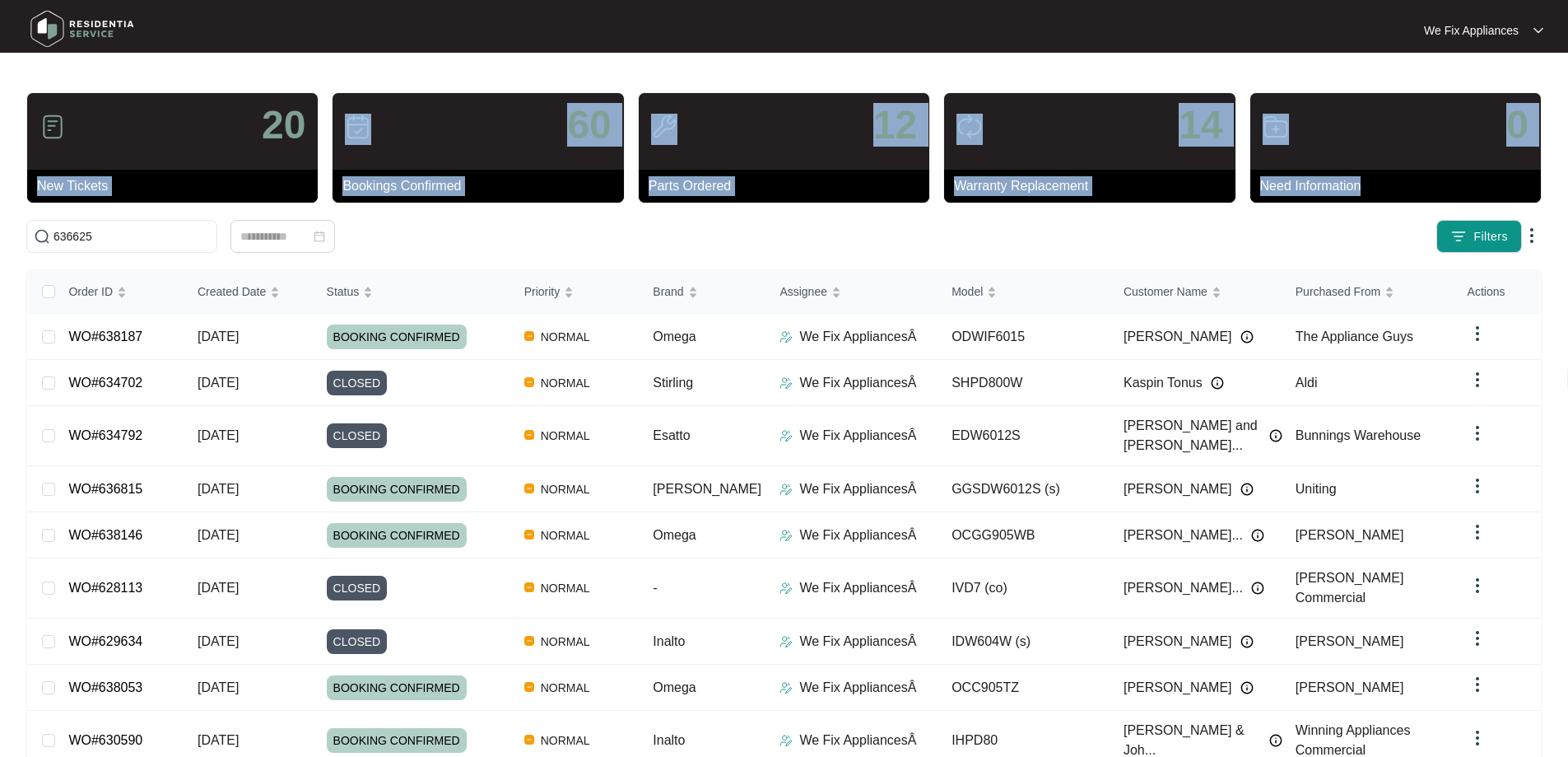
drag, startPoint x: 125, startPoint y: 246, endPoint x: 28, endPoint y: 212, distance: 102.8
click at [7, 203] on main "20 New Tickets 60 Bookings Confirmed 12 Parts Ordered 14 Warranty Replacement 0…" at bounding box center [784, 448] width 1568 height 897
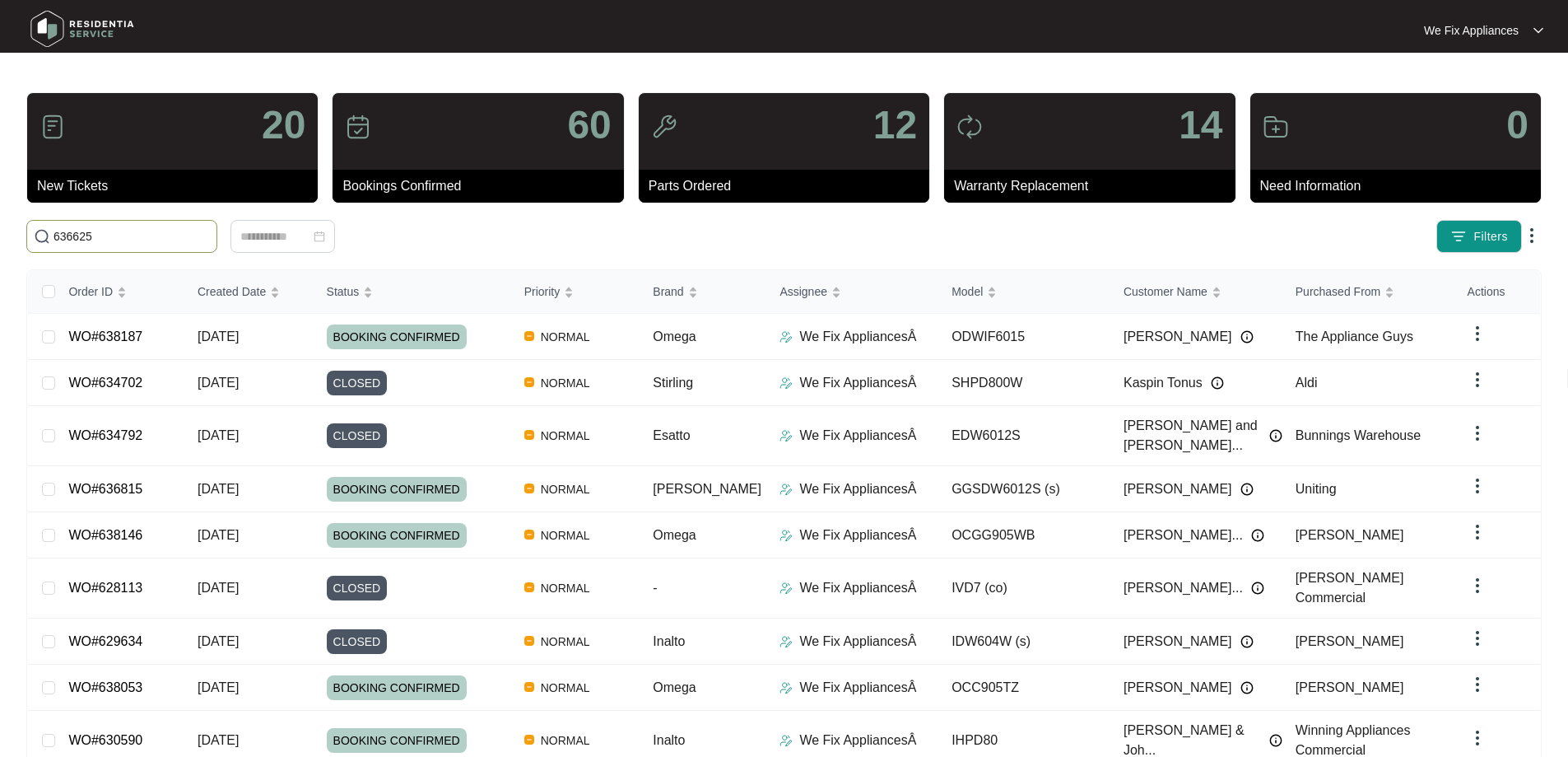
click at [154, 233] on input "636625" at bounding box center [132, 237] width 157 height 18
drag, startPoint x: 107, startPoint y: 230, endPoint x: 46, endPoint y: 235, distance: 61.2
click at [25, 233] on div "636625" at bounding box center [349, 236] width 658 height 33
paste input "636625"
type input "636625"
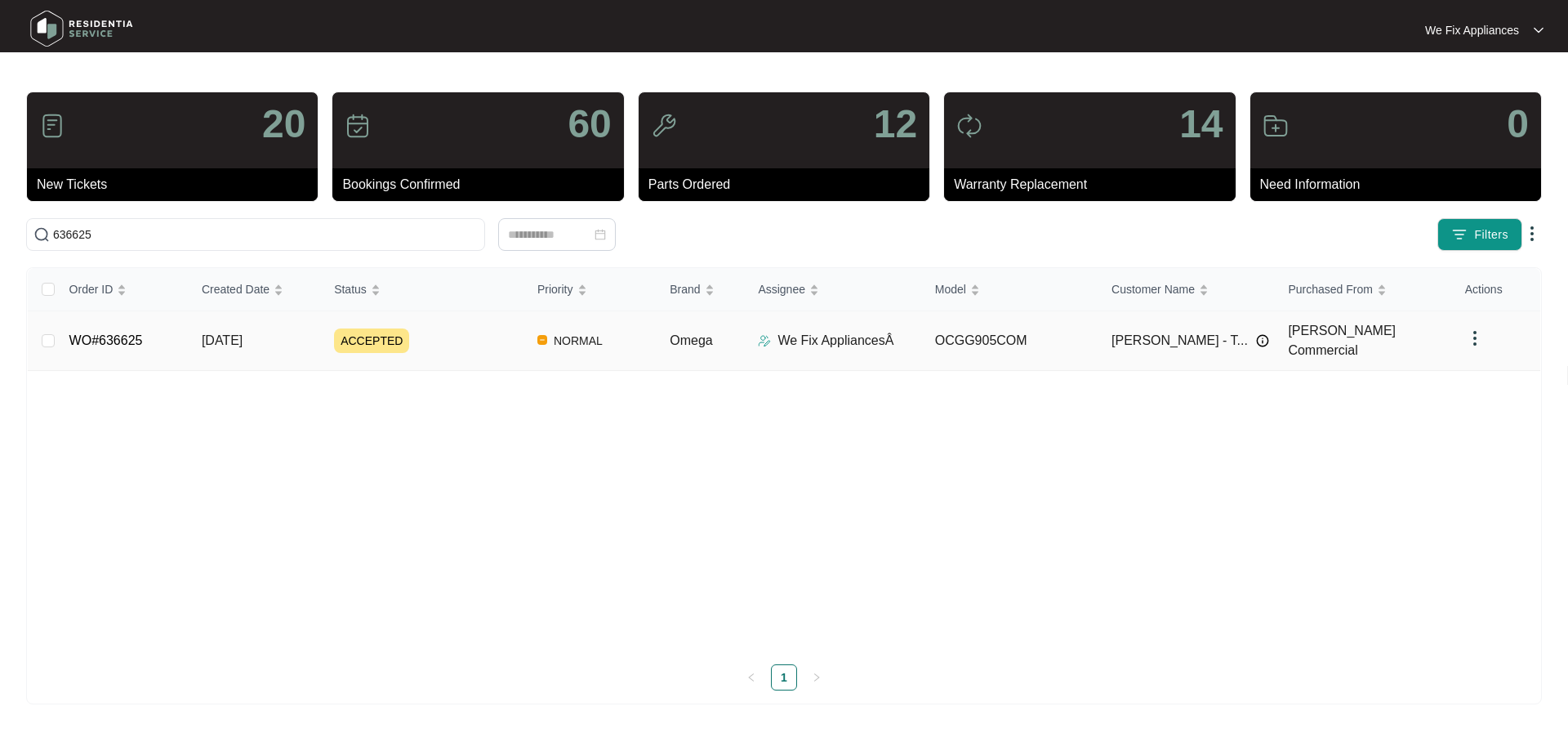
click at [101, 333] on link "WO#636625" at bounding box center [106, 340] width 73 height 14
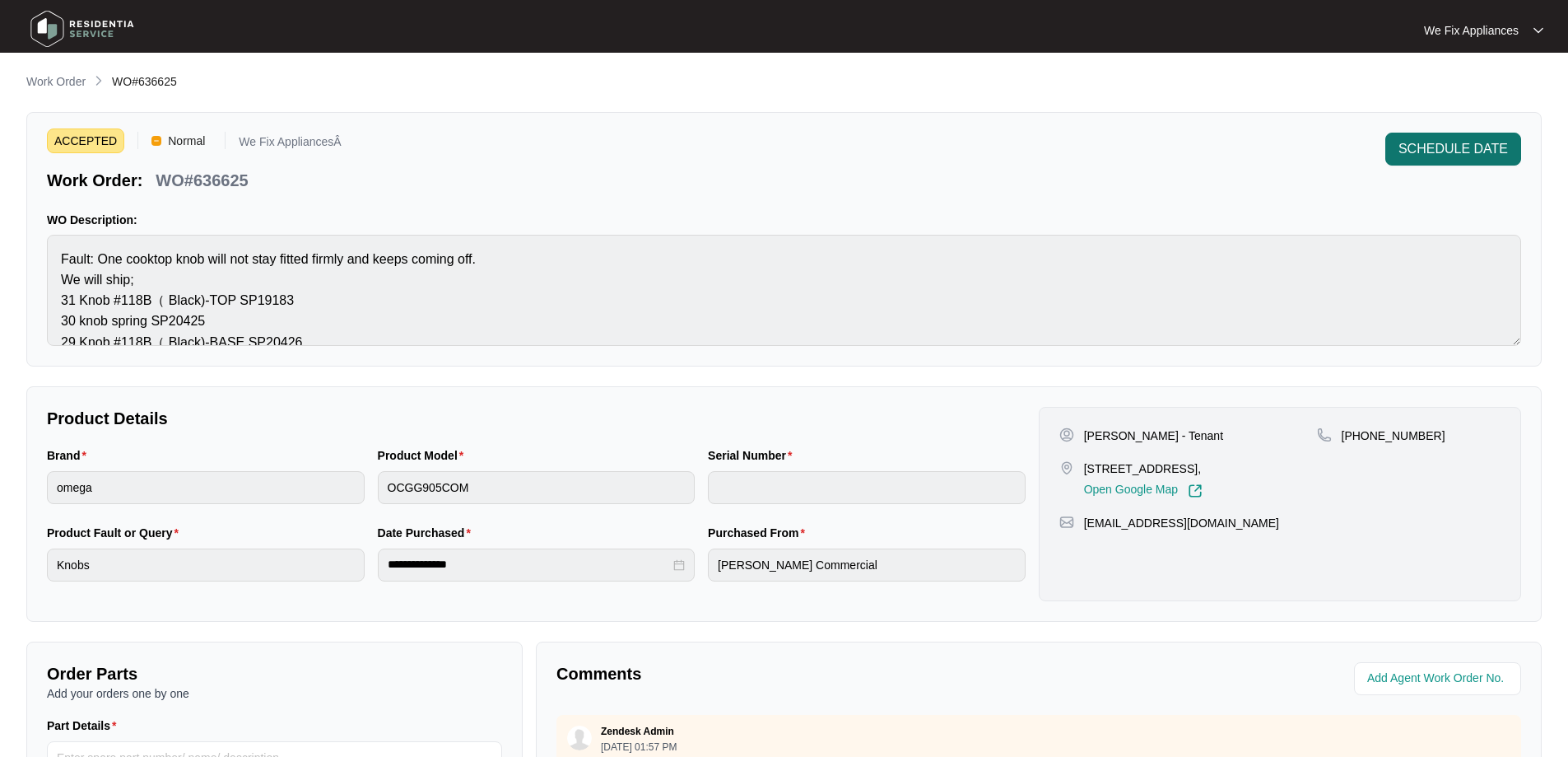
click at [1414, 148] on span "SCHEDULE DATE" at bounding box center [1453, 149] width 109 height 20
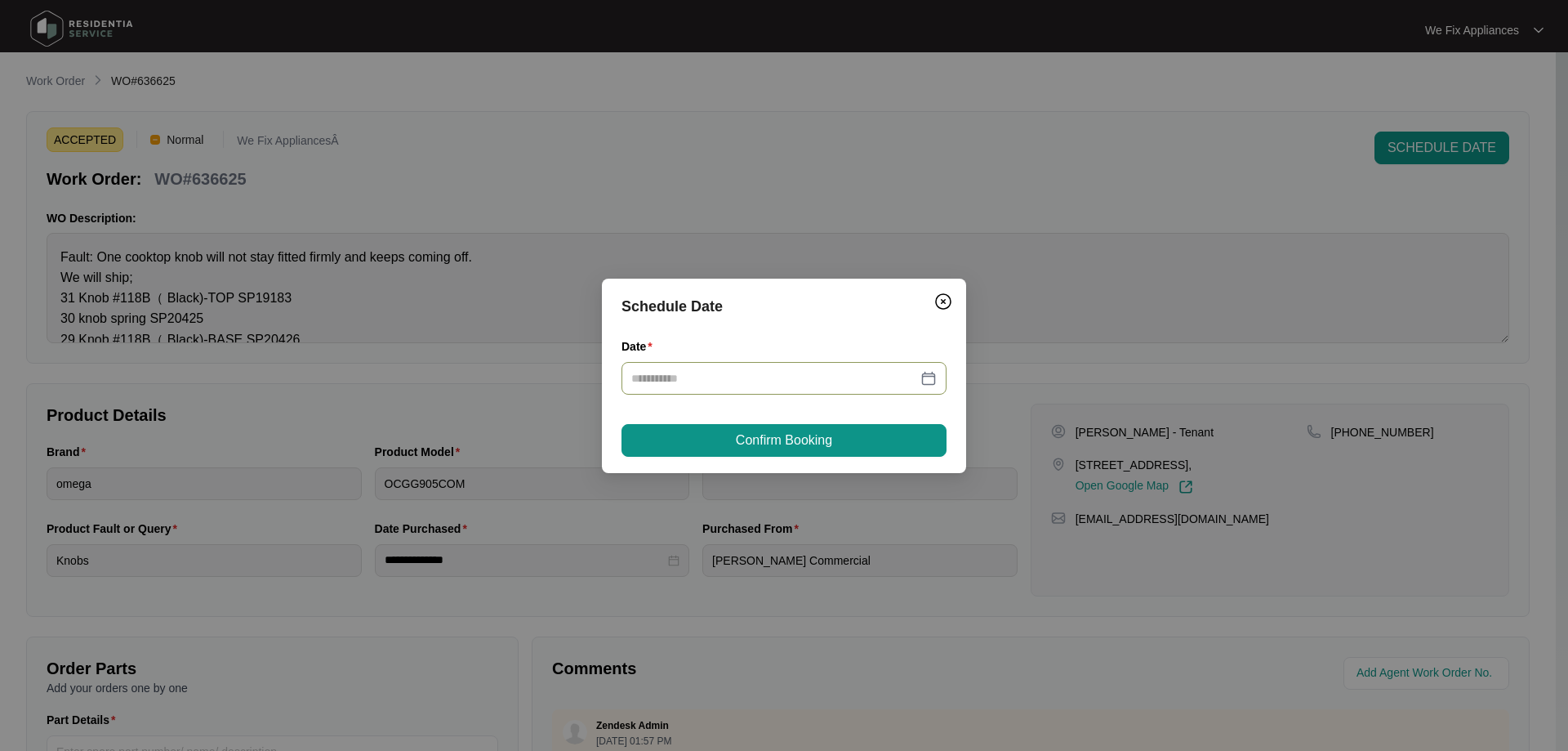
click at [809, 386] on input "Date" at bounding box center [774, 379] width 285 height 18
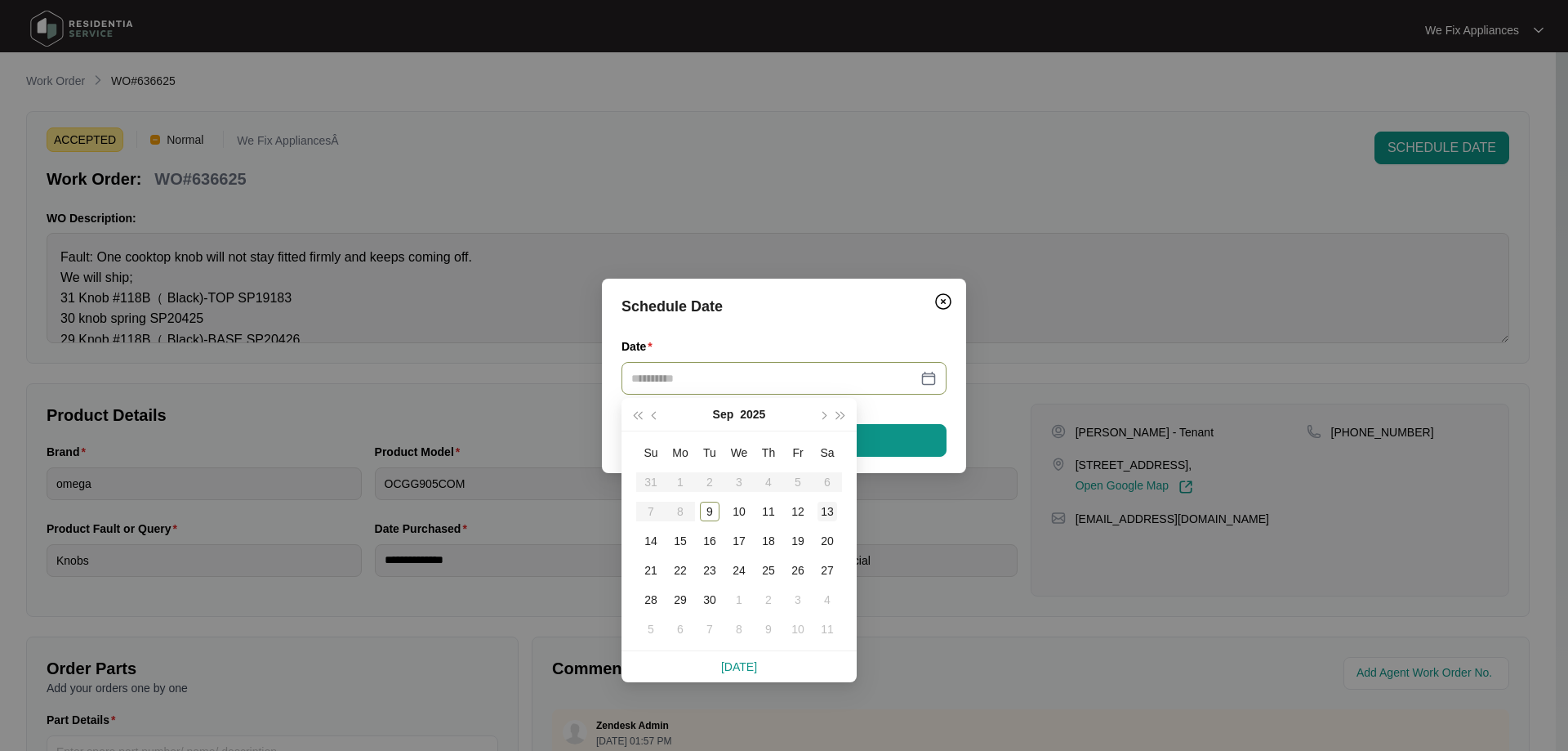
type input "**********"
click at [827, 516] on div "13" at bounding box center [827, 512] width 20 height 20
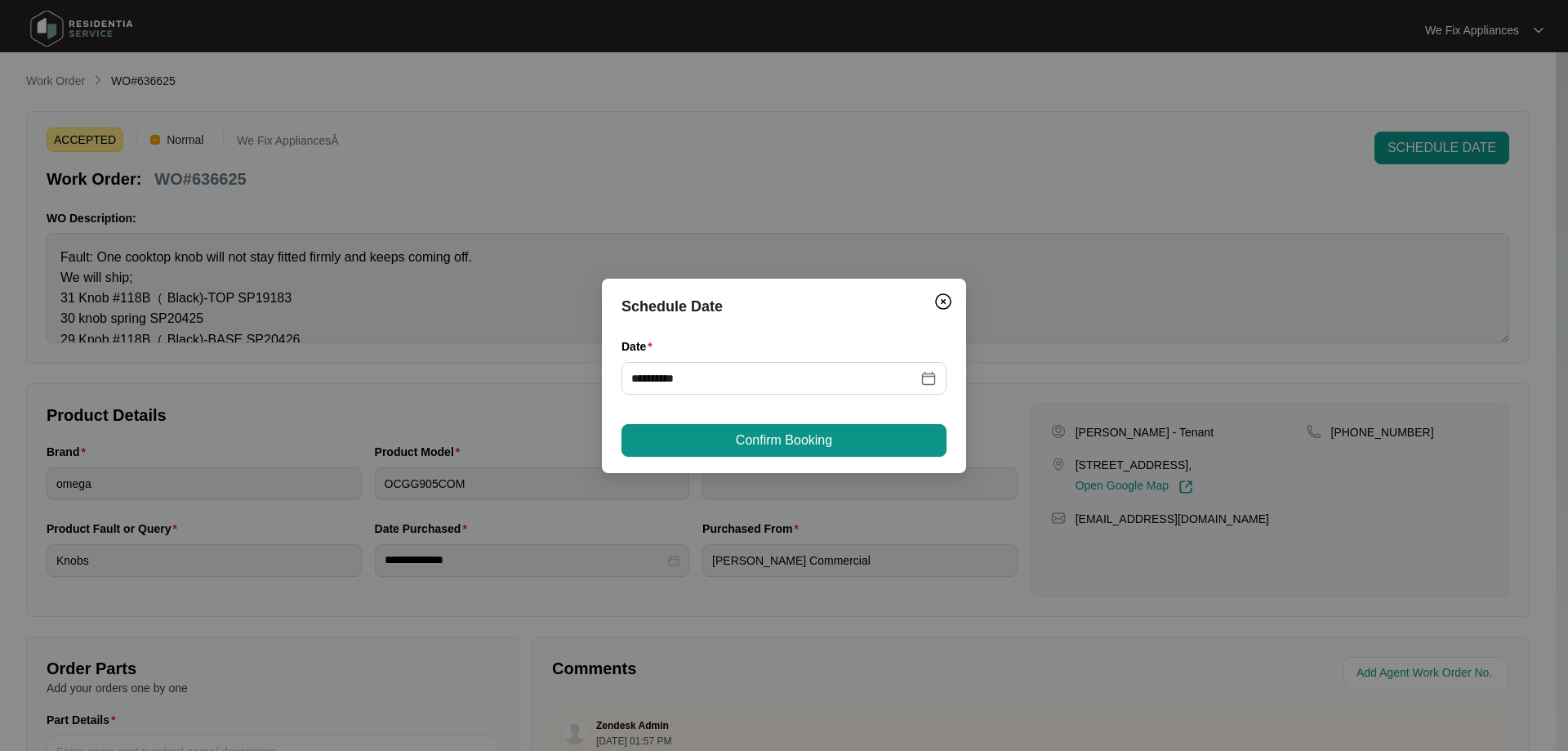
click at [839, 450] on button "Confirm Booking" at bounding box center [784, 440] width 325 height 33
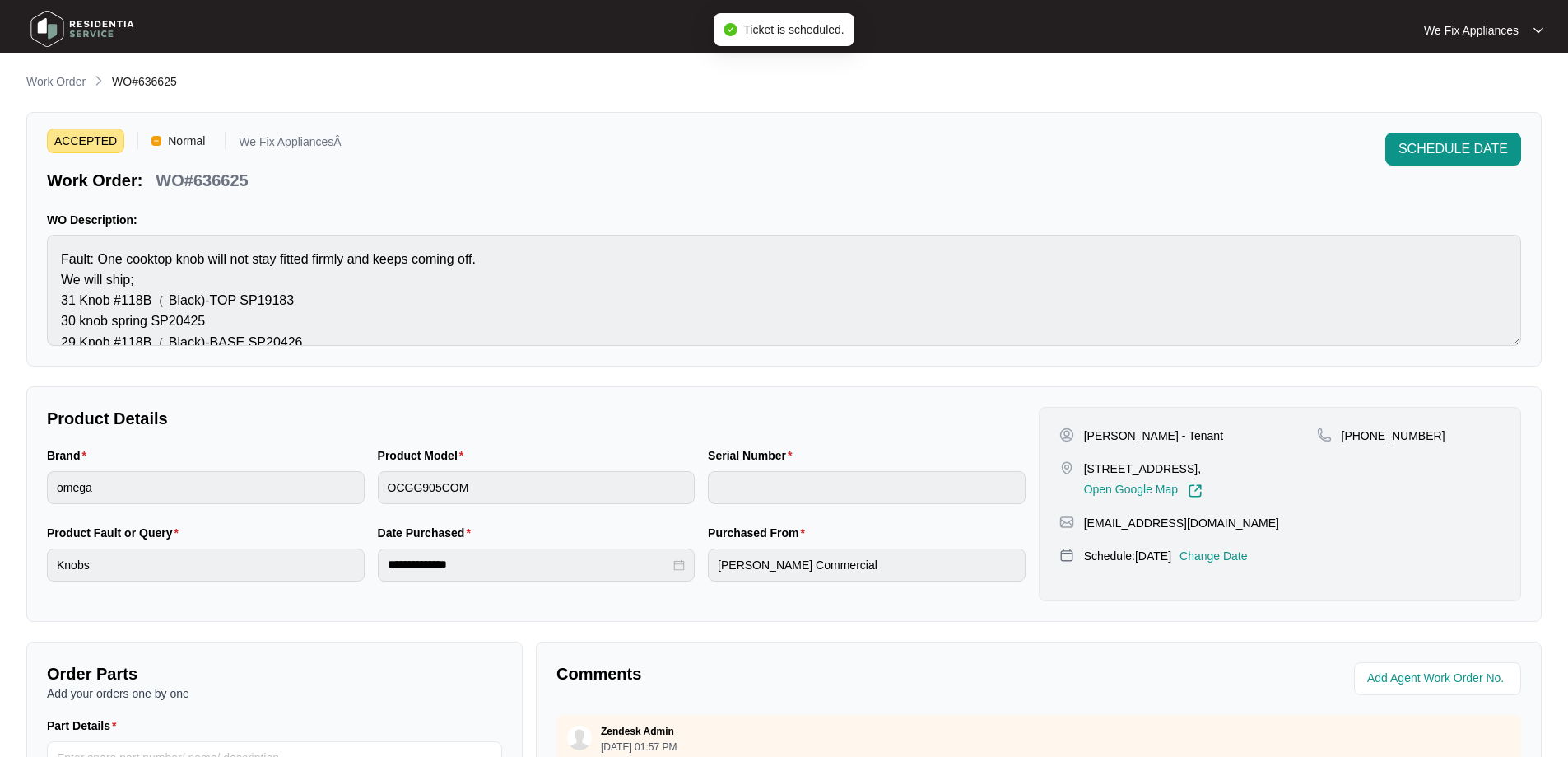
click at [90, 29] on img at bounding box center [82, 29] width 116 height 49
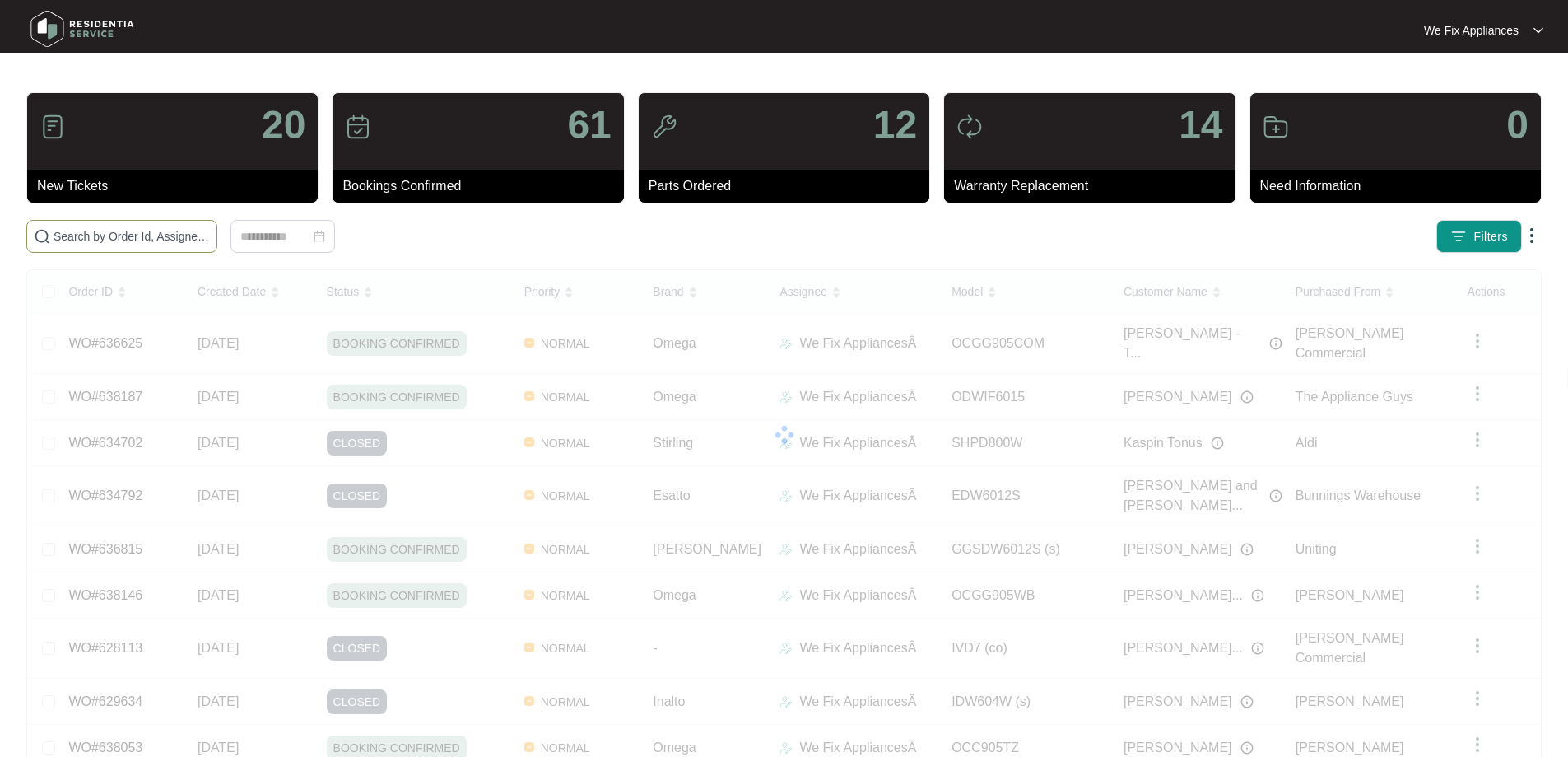
paste input "636629"
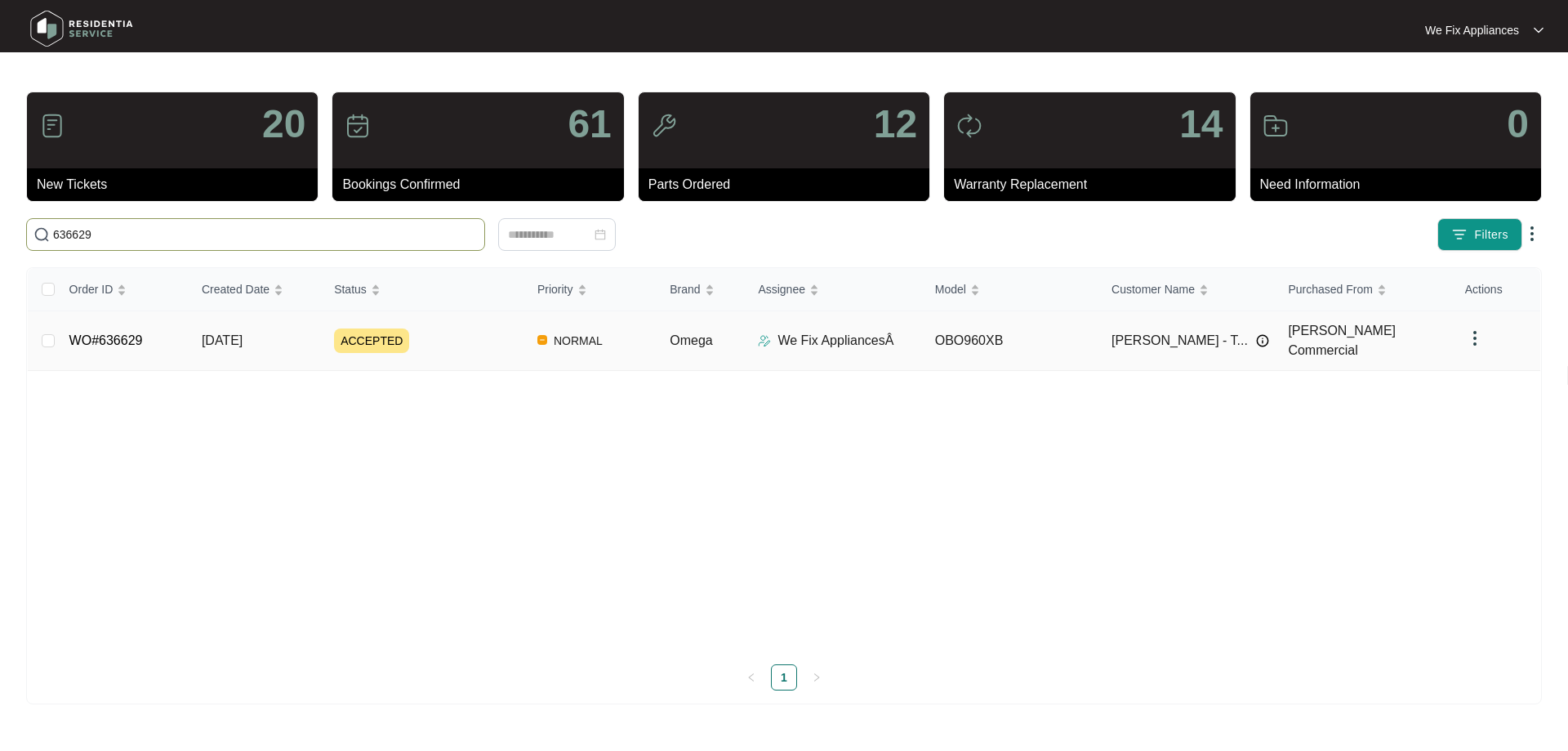
type input "636629"
click at [100, 339] on link "WO#636629" at bounding box center [106, 340] width 73 height 14
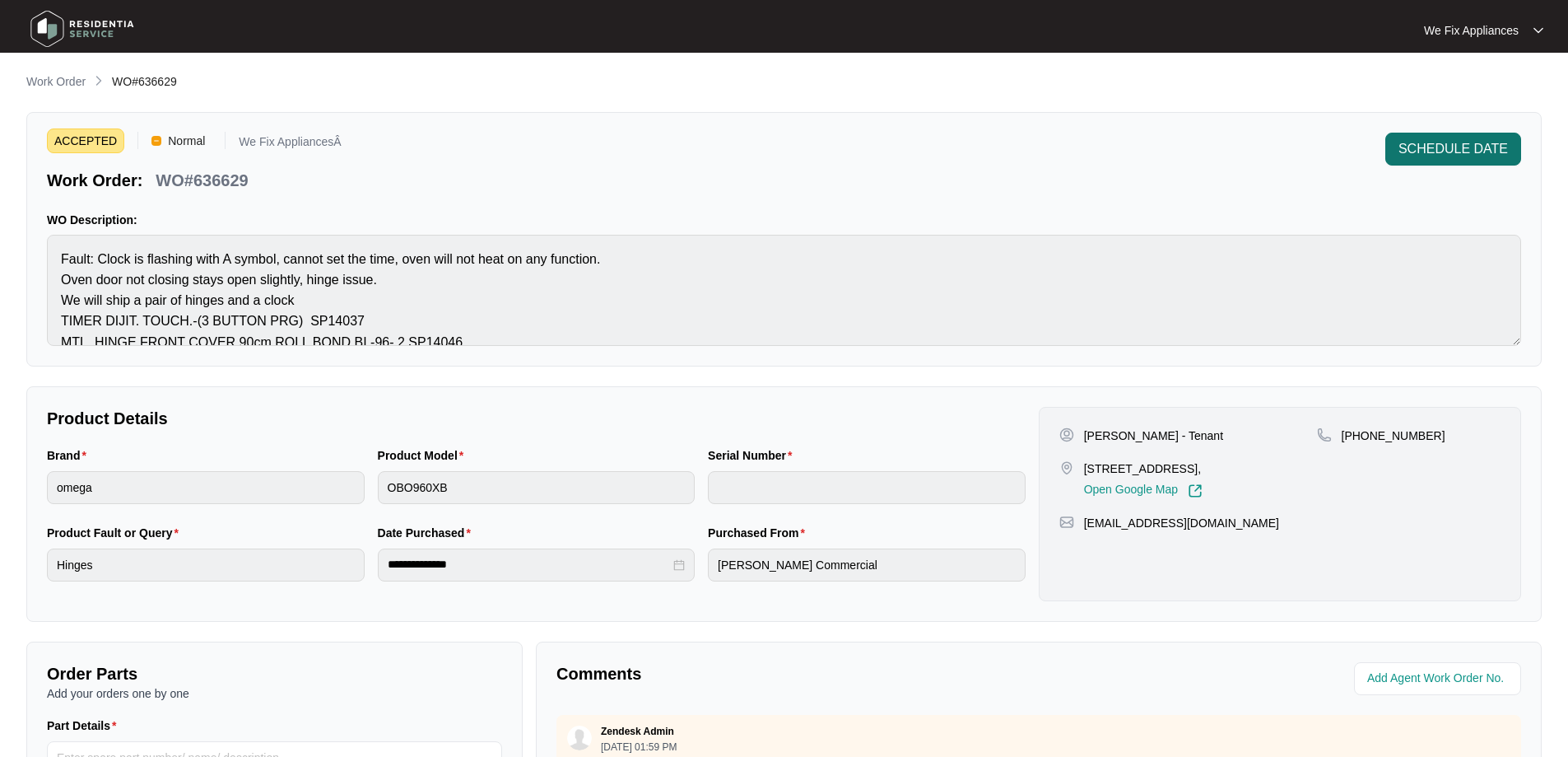
click at [1451, 144] on span "SCHEDULE DATE" at bounding box center [1453, 149] width 109 height 20
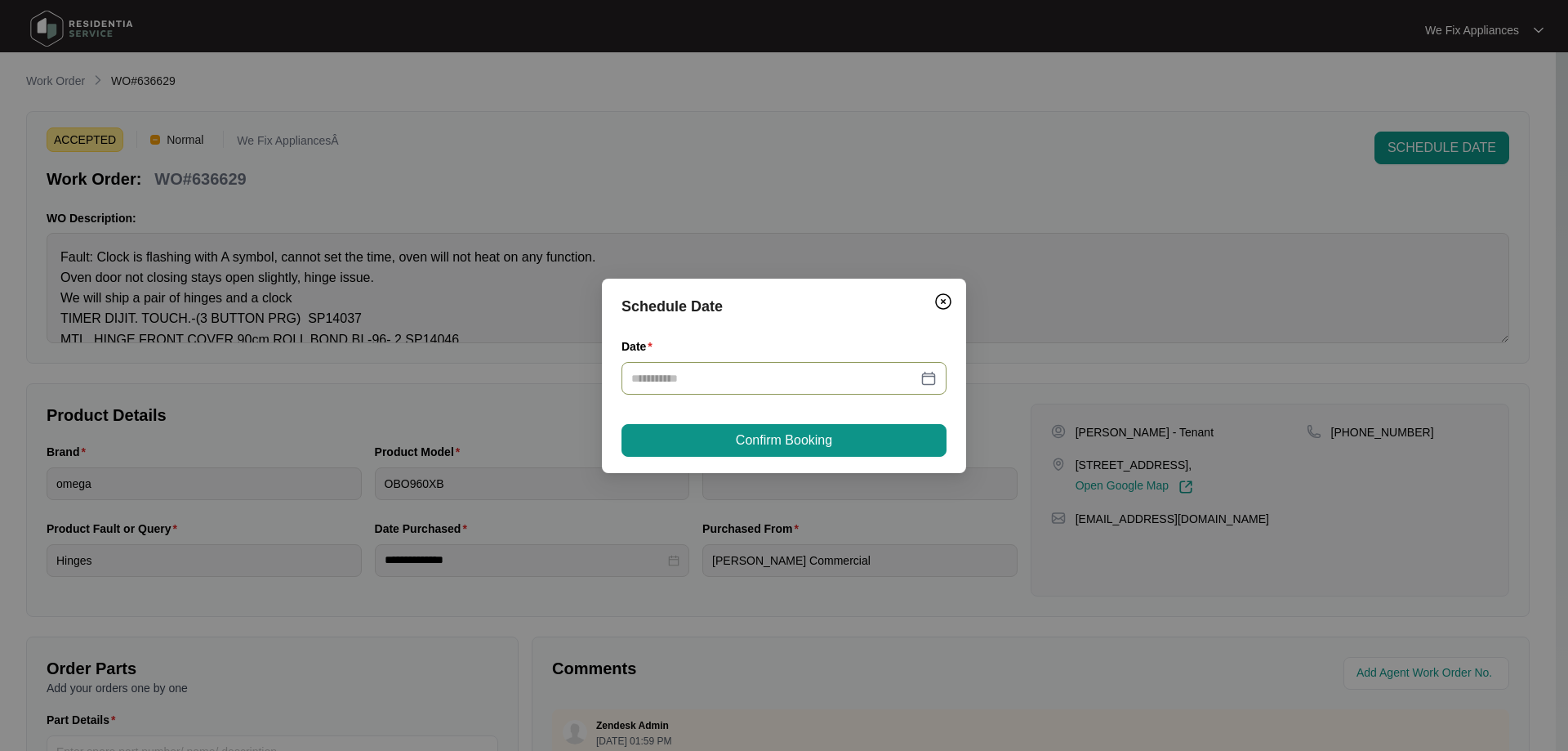
click at [813, 362] on div at bounding box center [784, 379] width 325 height 33
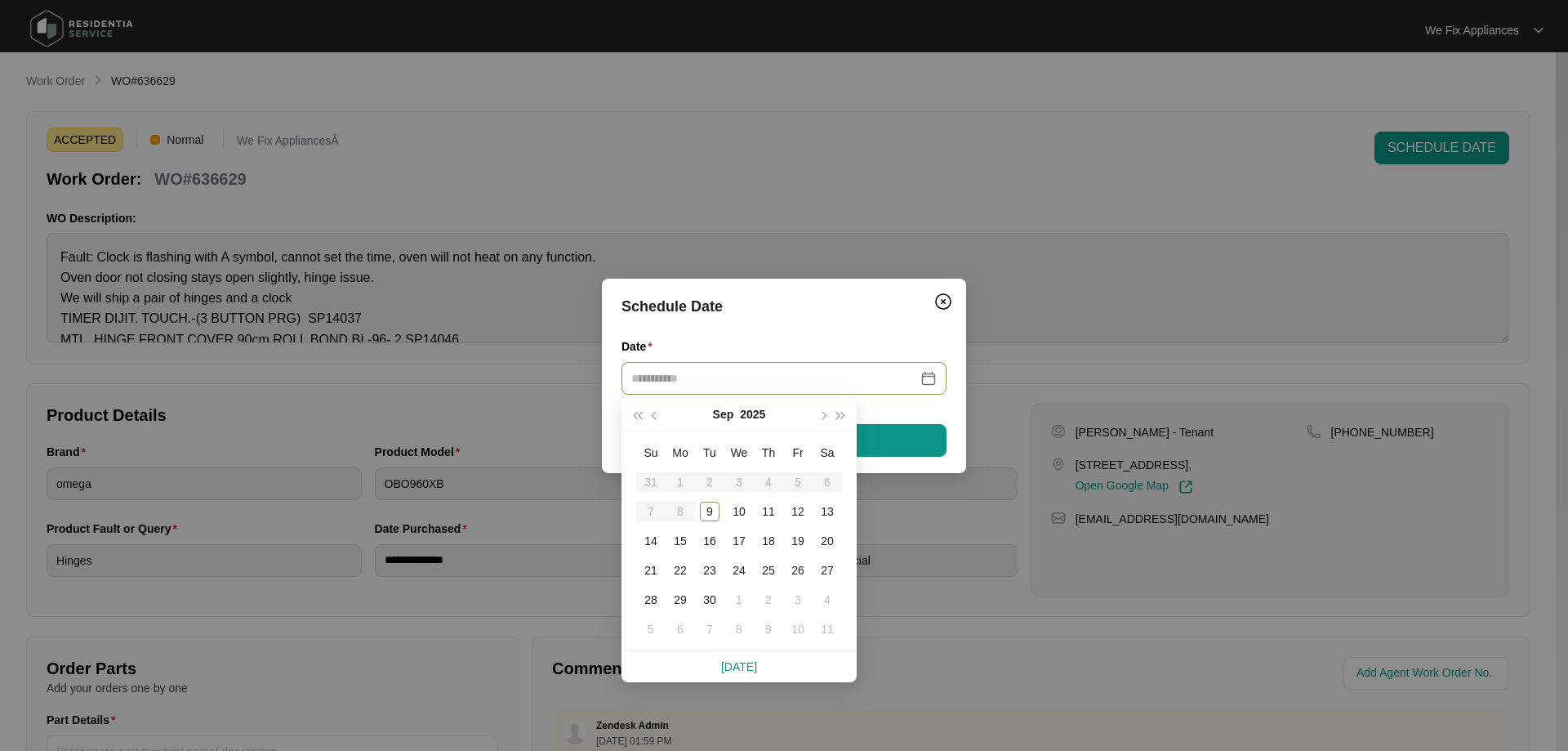
click at [812, 376] on input "Date" at bounding box center [774, 379] width 285 height 18
type input "**********"
click at [834, 515] on div "13" at bounding box center [827, 512] width 20 height 20
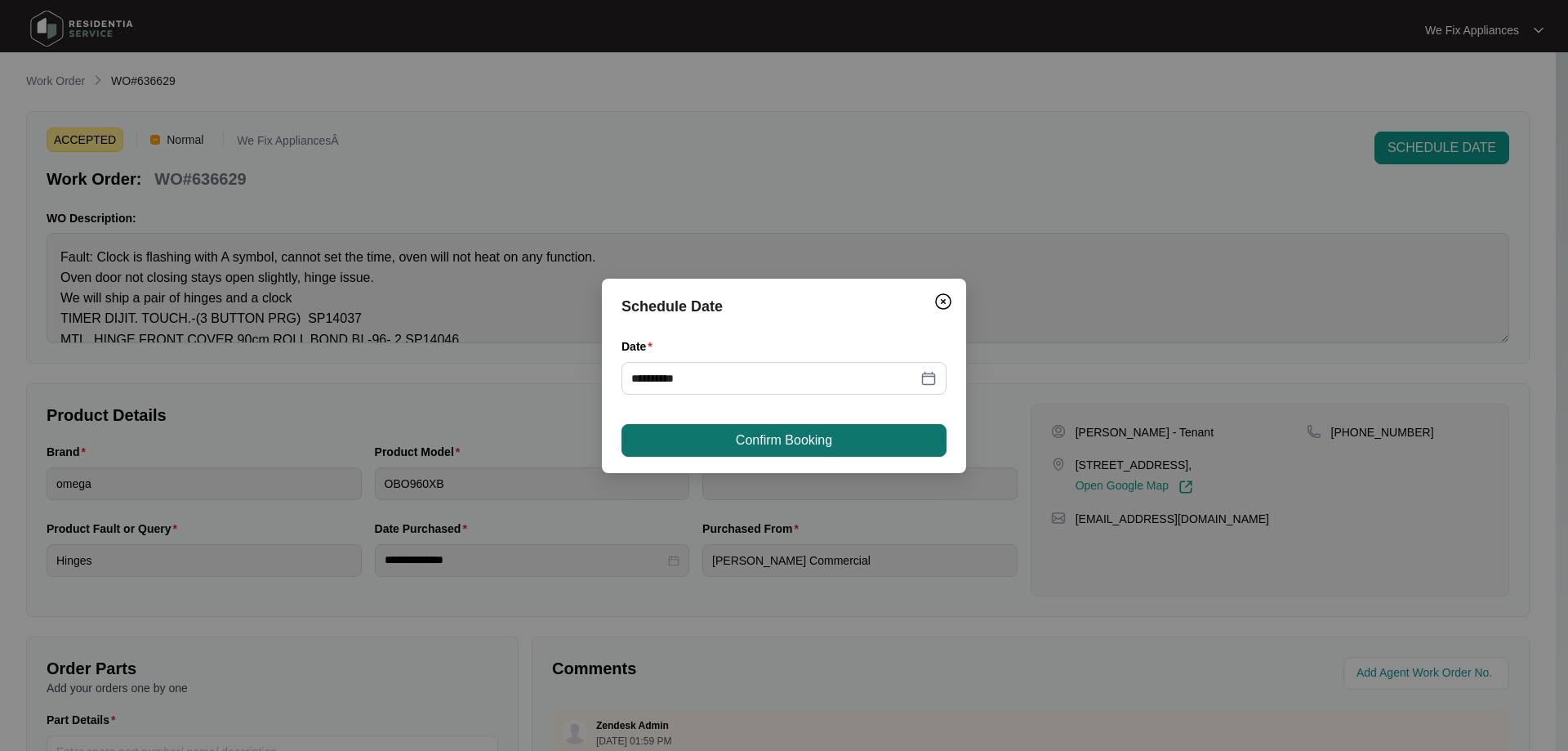
click at [855, 446] on button "Confirm Booking" at bounding box center [784, 440] width 325 height 33
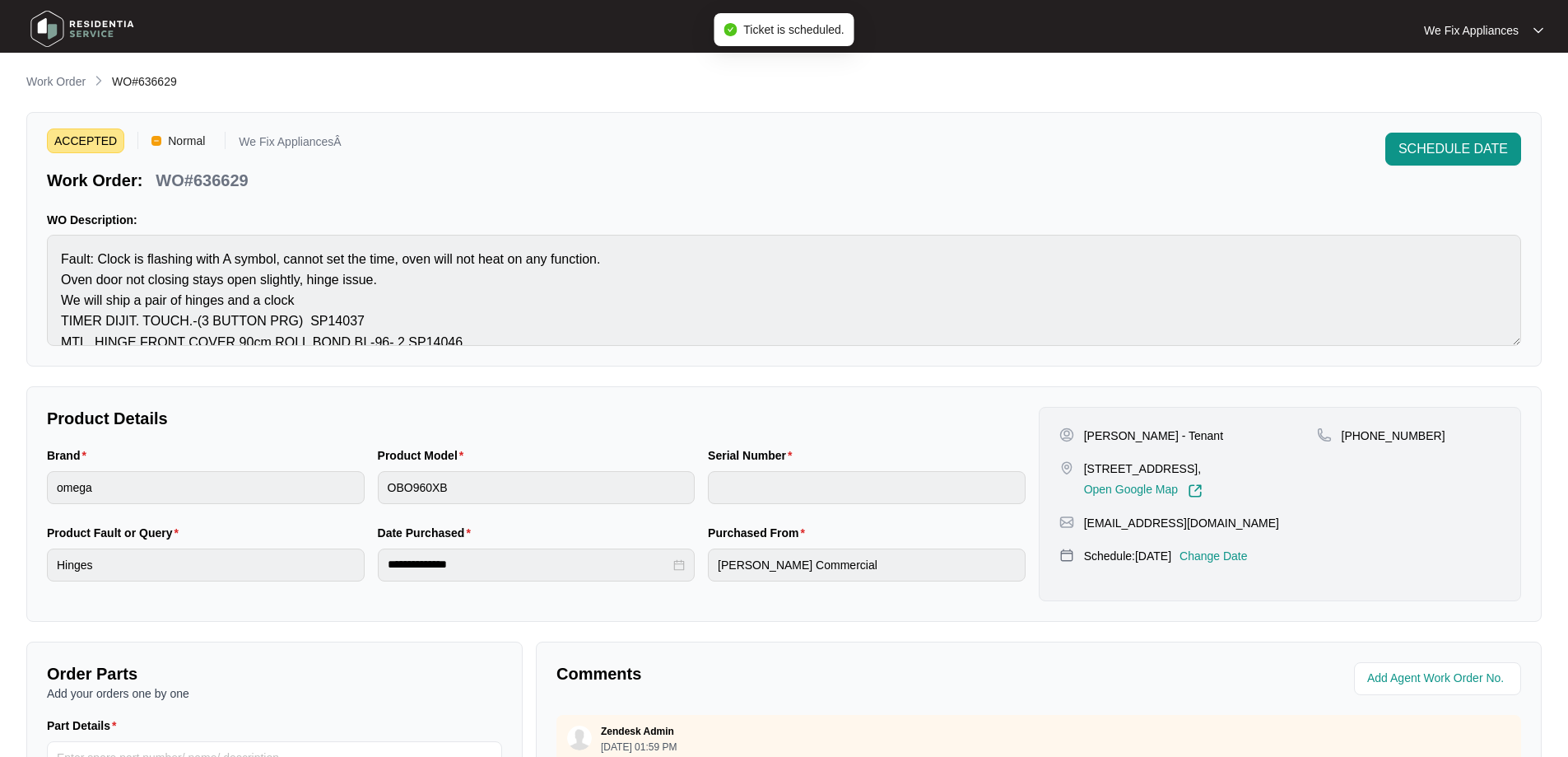
click at [88, 24] on img at bounding box center [82, 29] width 116 height 49
